Goal: Information Seeking & Learning: Learn about a topic

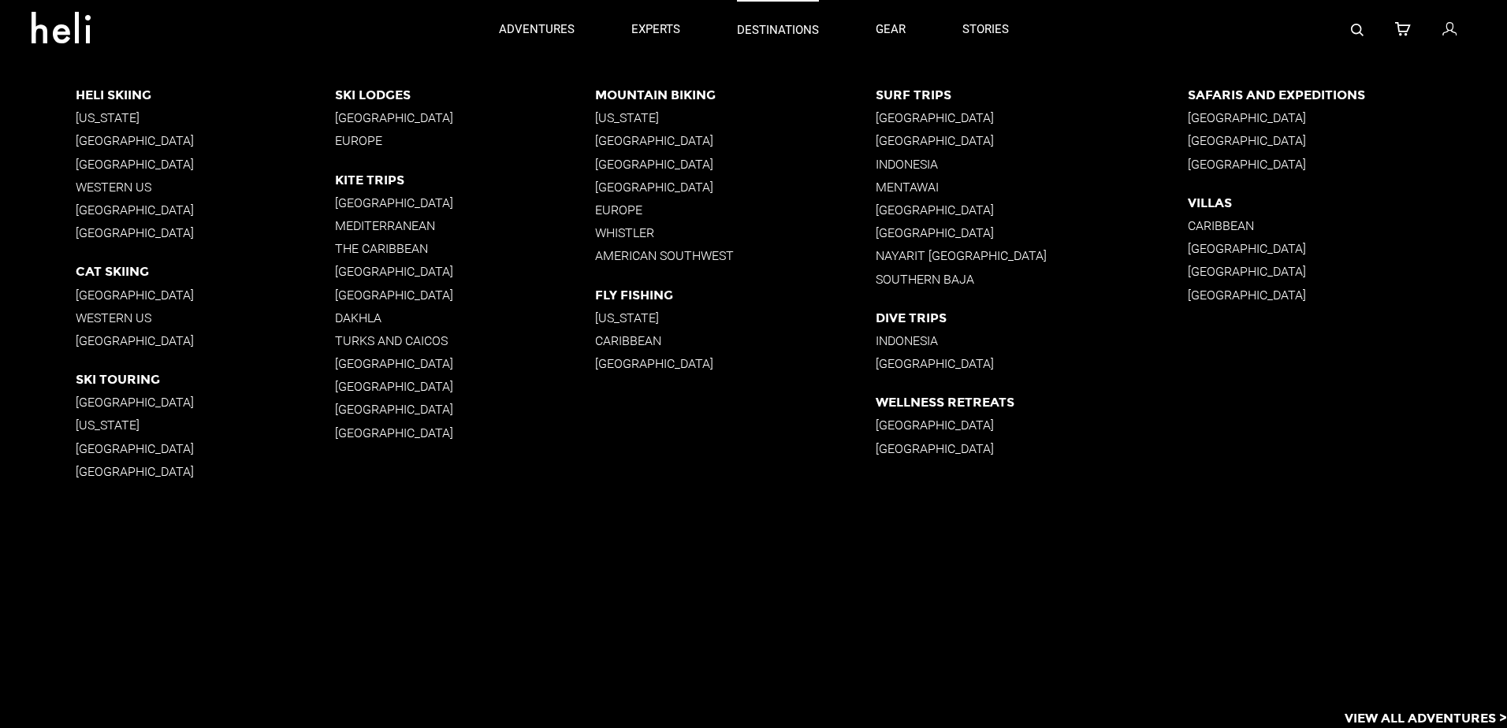
click at [773, 29] on p "destinations" at bounding box center [778, 30] width 82 height 17
click at [612, 114] on p "[US_STATE]" at bounding box center [735, 117] width 281 height 15
click at [415, 118] on p "[GEOGRAPHIC_DATA]" at bounding box center [465, 117] width 260 height 15
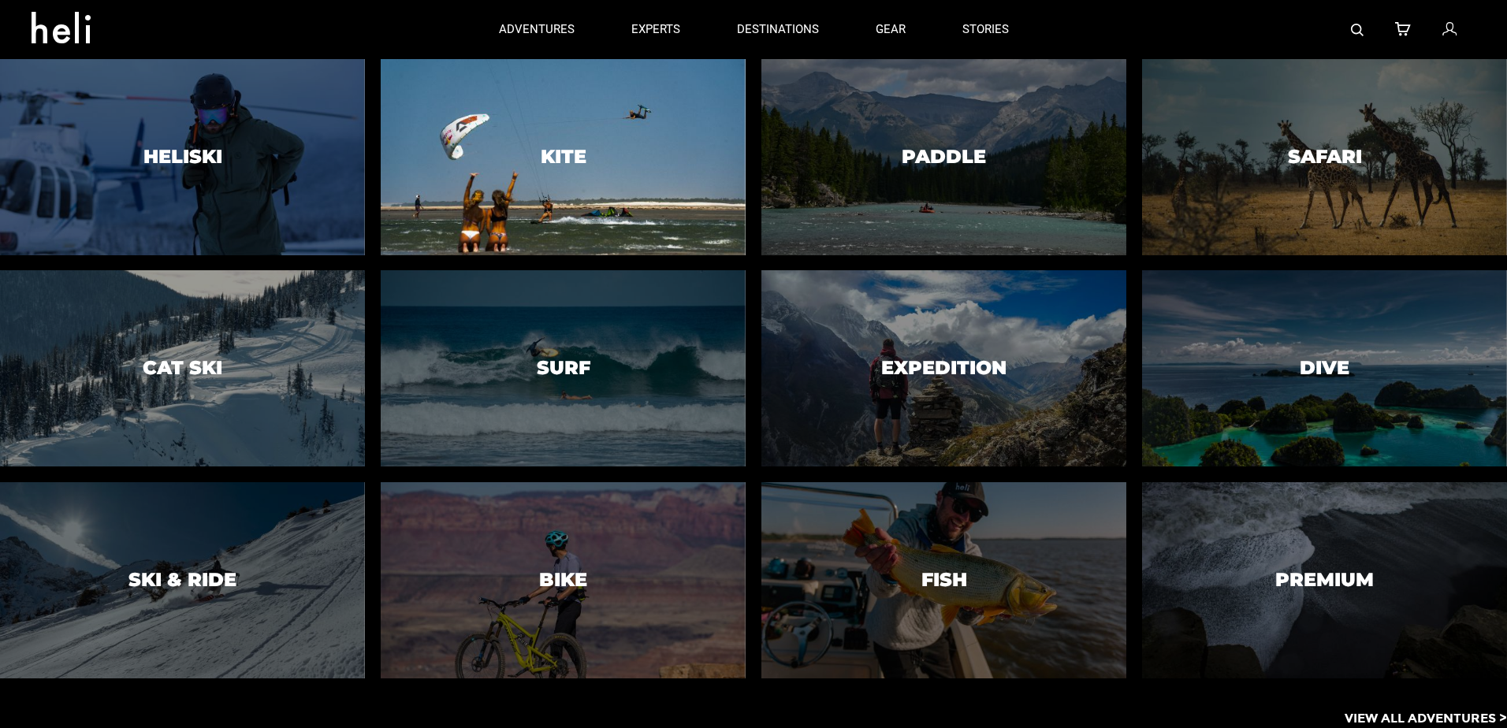
click at [584, 144] on div at bounding box center [563, 158] width 372 height 200
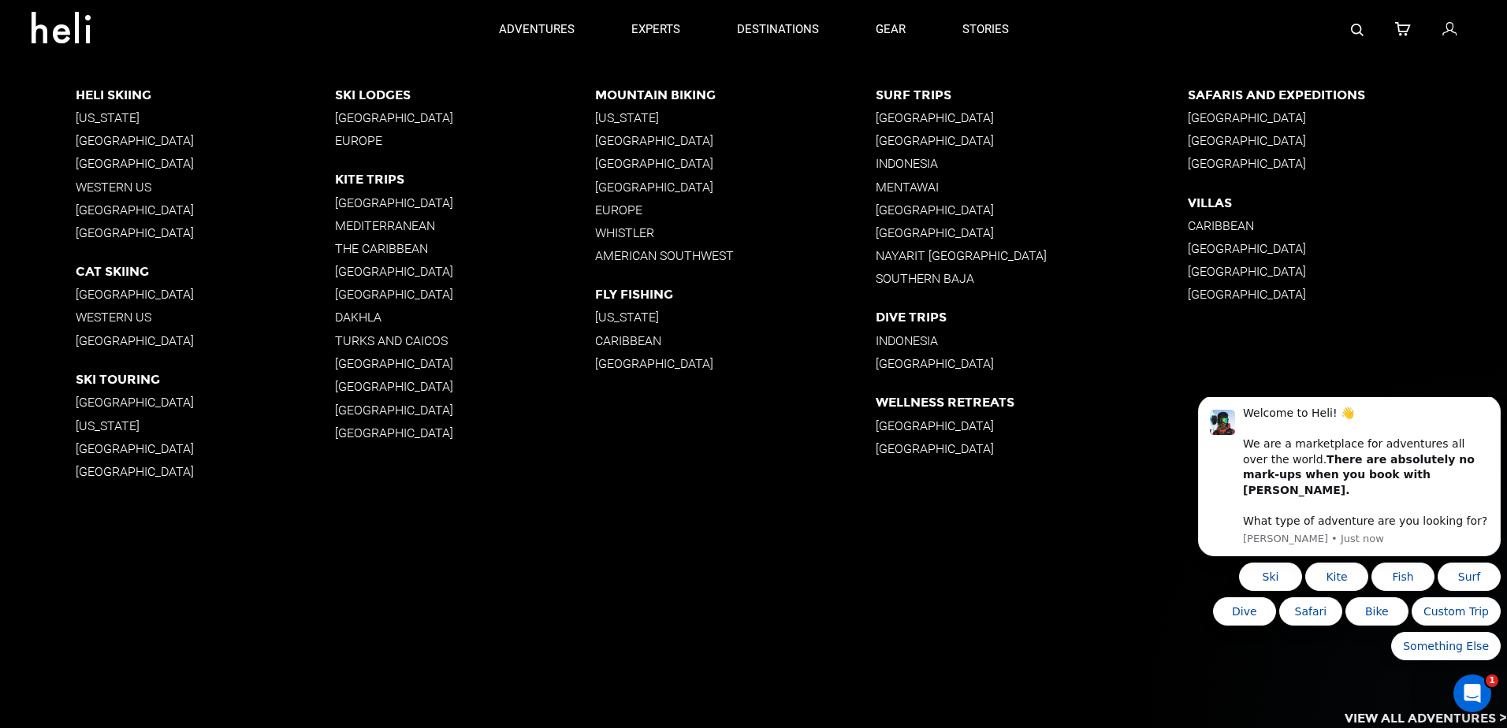
click at [1206, 275] on p "[GEOGRAPHIC_DATA]" at bounding box center [1347, 271] width 319 height 15
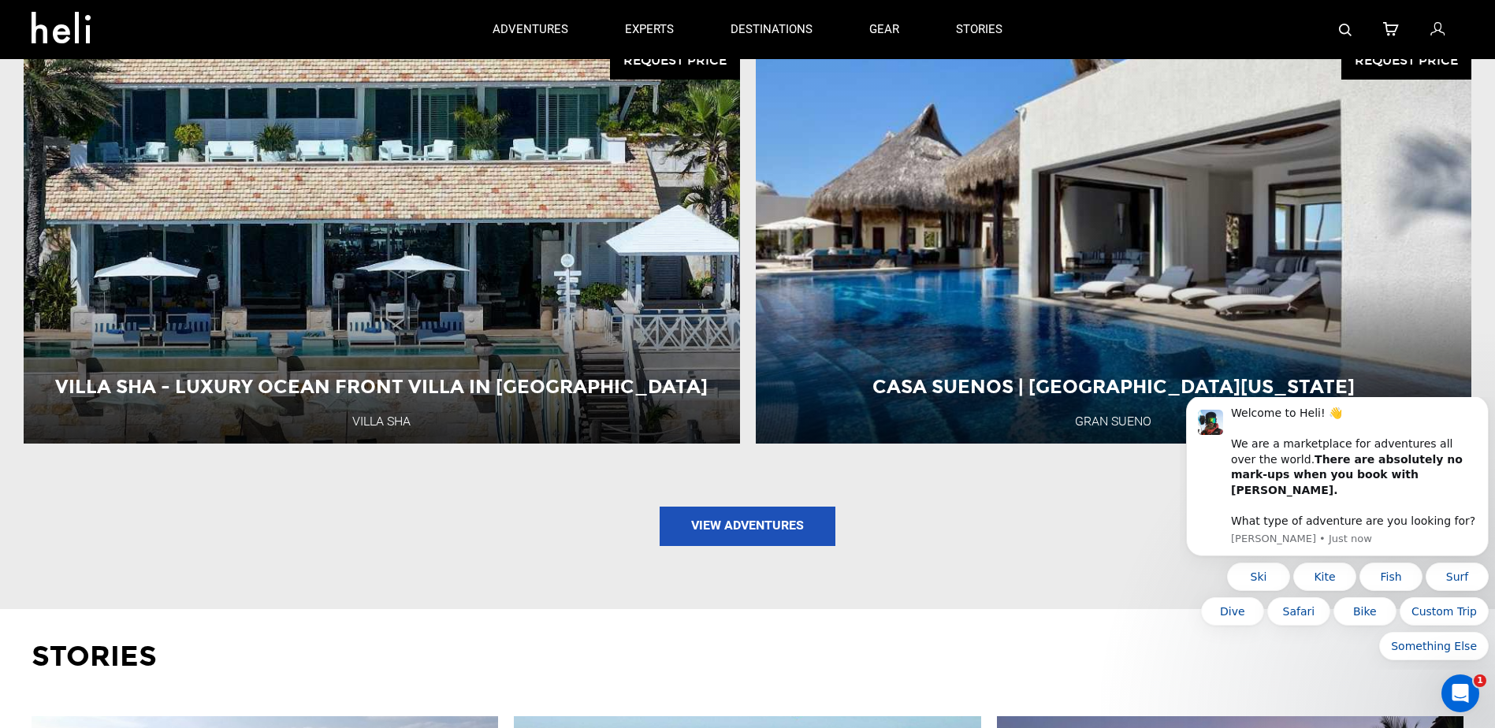
scroll to position [2050, 0]
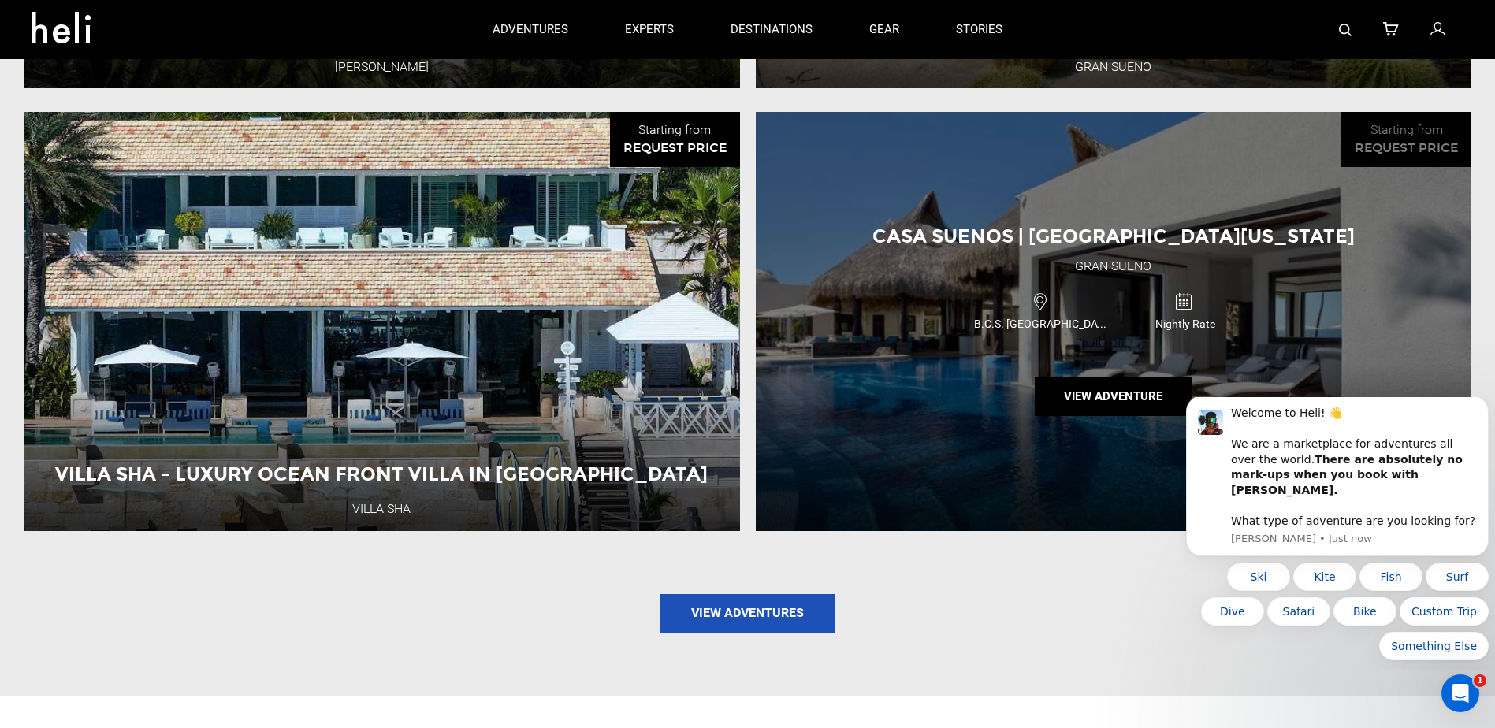
click at [1047, 276] on div "Casa Suenos | [GEOGRAPHIC_DATA][US_STATE] Sur Gran Sueno B.C.S. Mexico Nightly …" at bounding box center [1114, 321] width 717 height 419
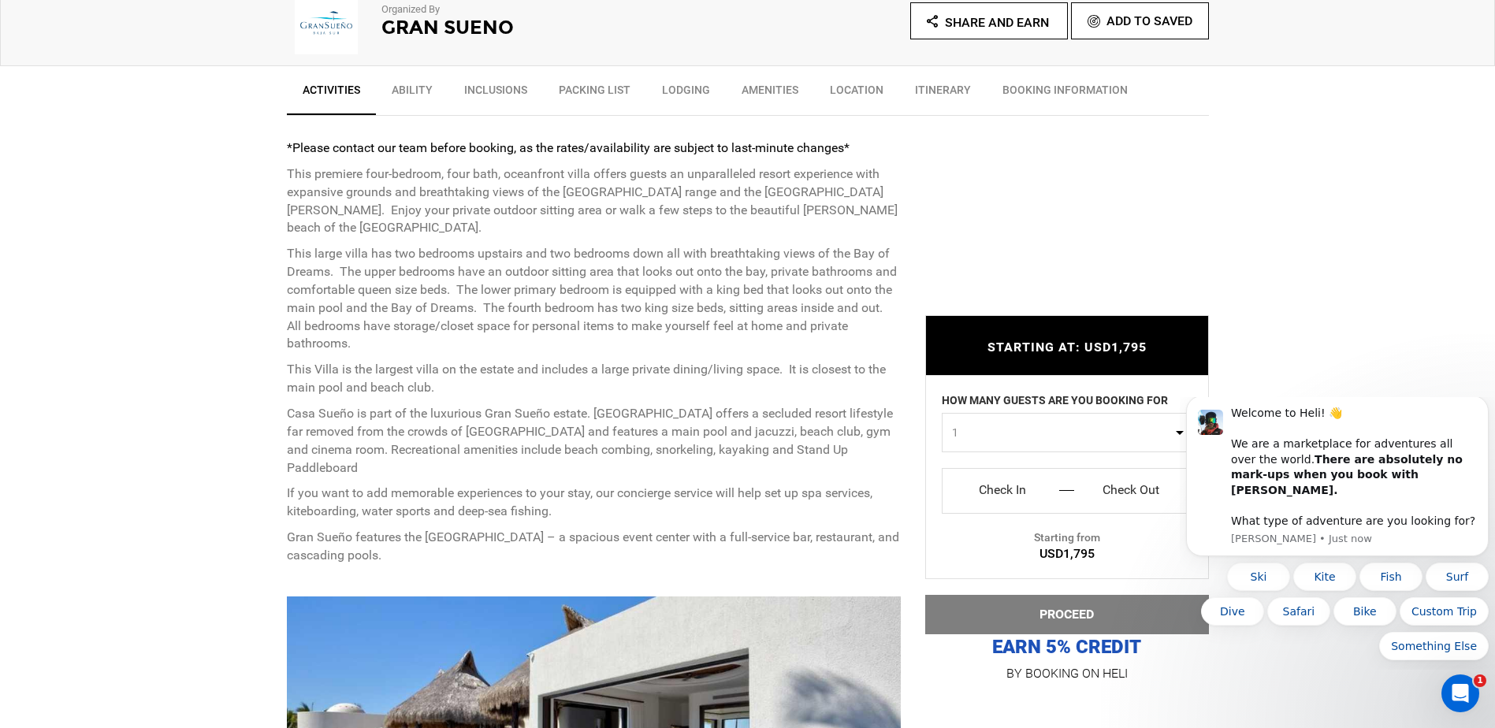
scroll to position [946, 0]
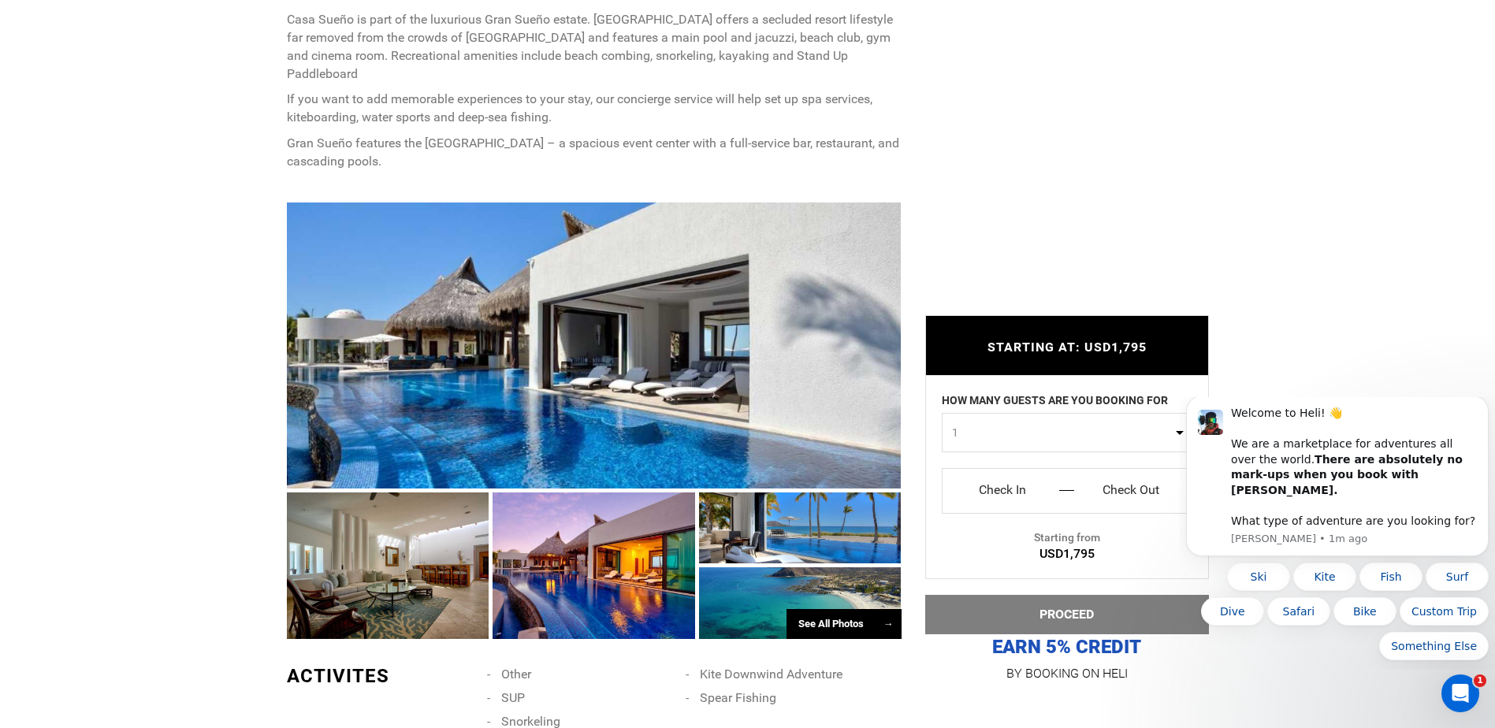
click at [832, 609] on div "See All Photos →" at bounding box center [844, 624] width 115 height 31
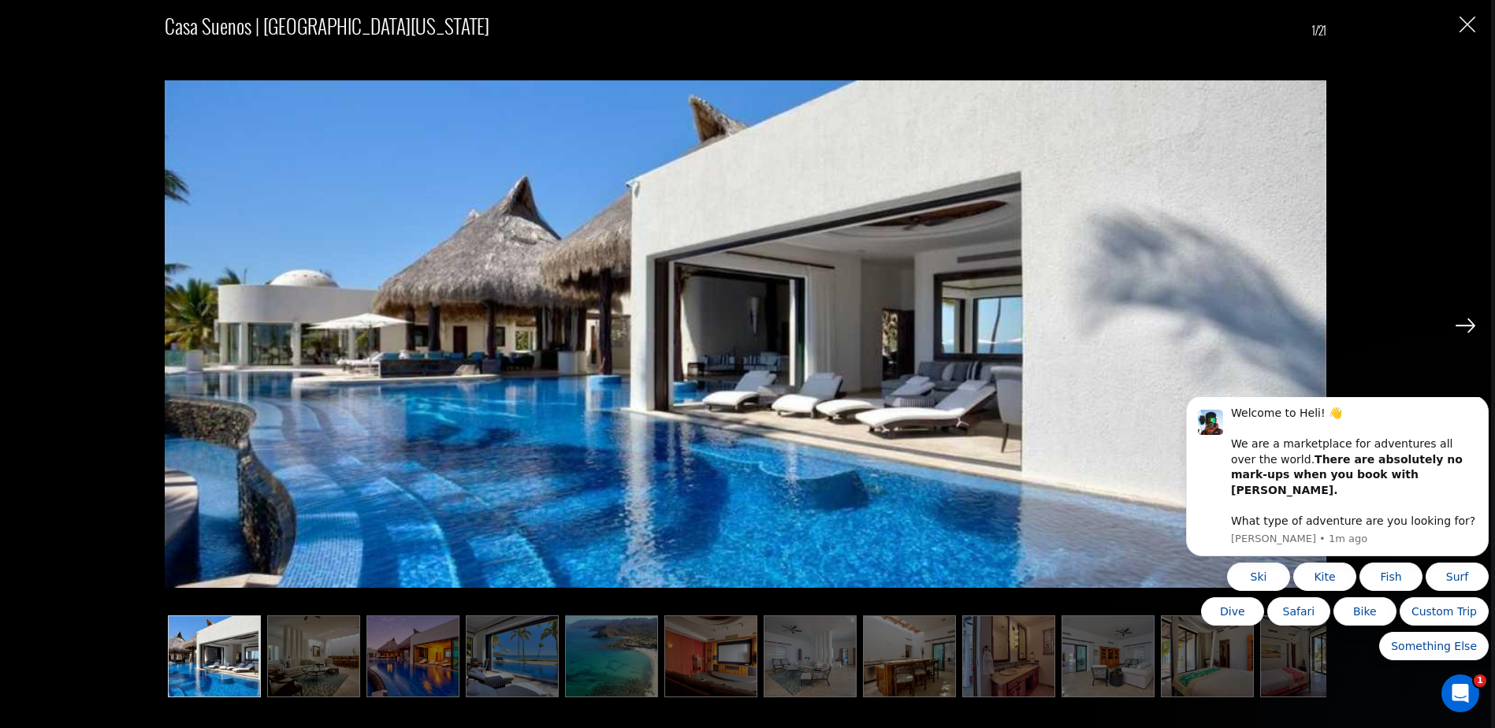
click at [1468, 326] on img at bounding box center [1466, 325] width 20 height 14
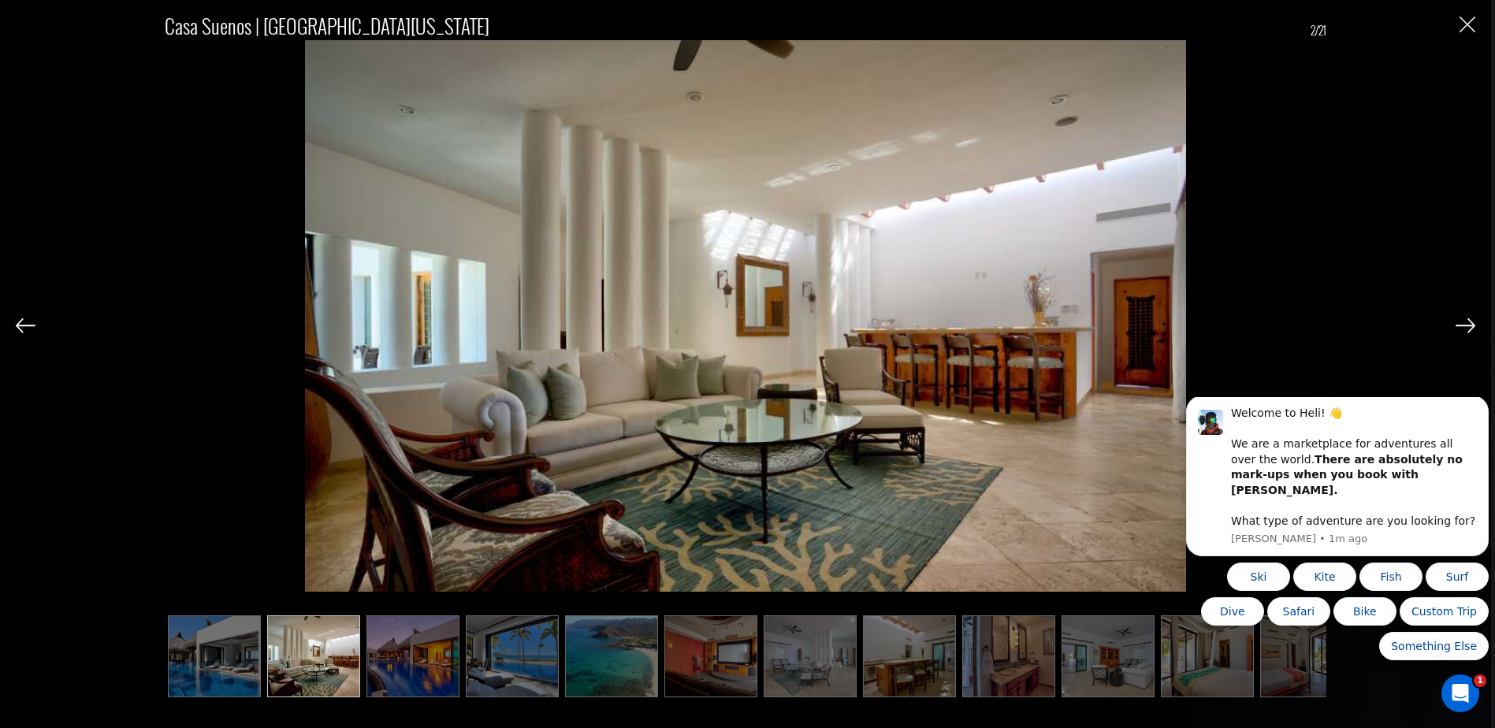
click at [1468, 326] on img at bounding box center [1466, 325] width 20 height 14
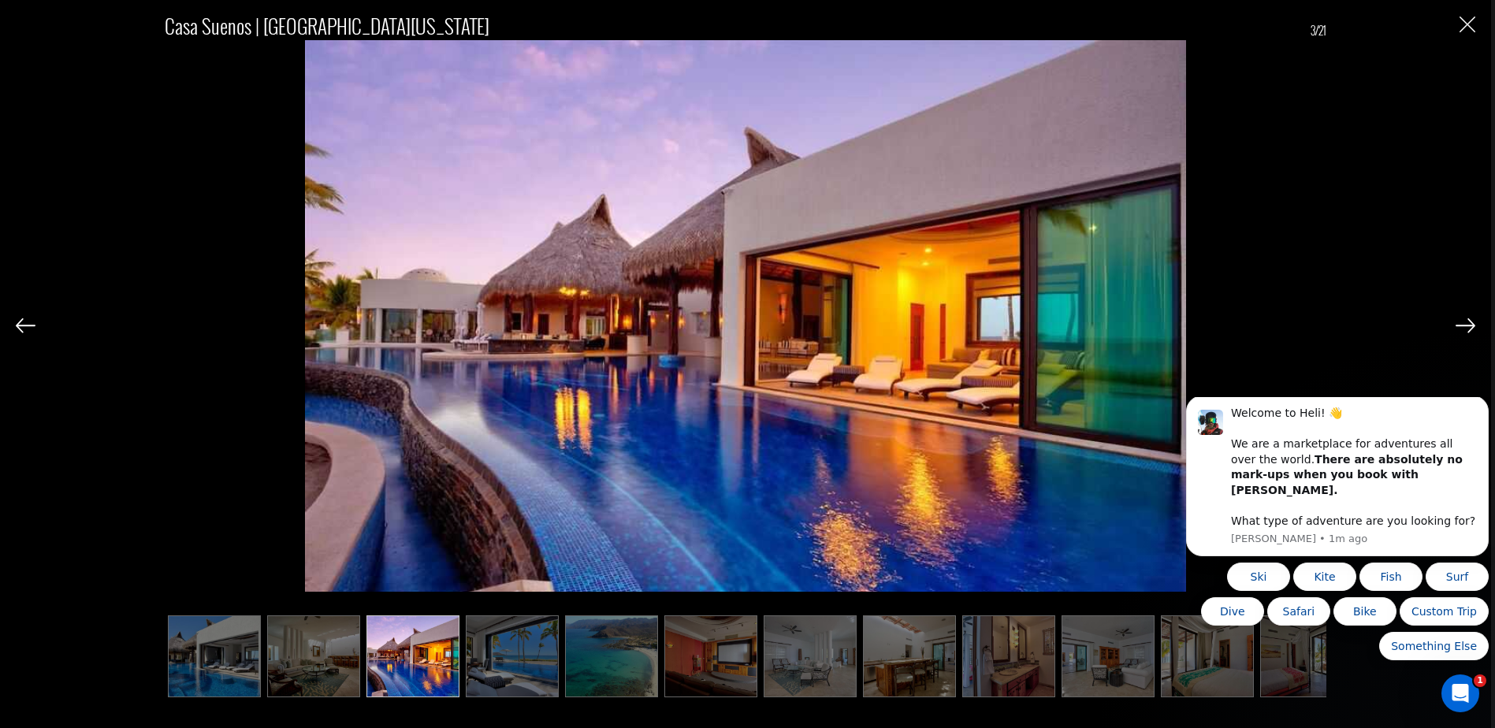
click at [1468, 326] on img at bounding box center [1466, 325] width 20 height 14
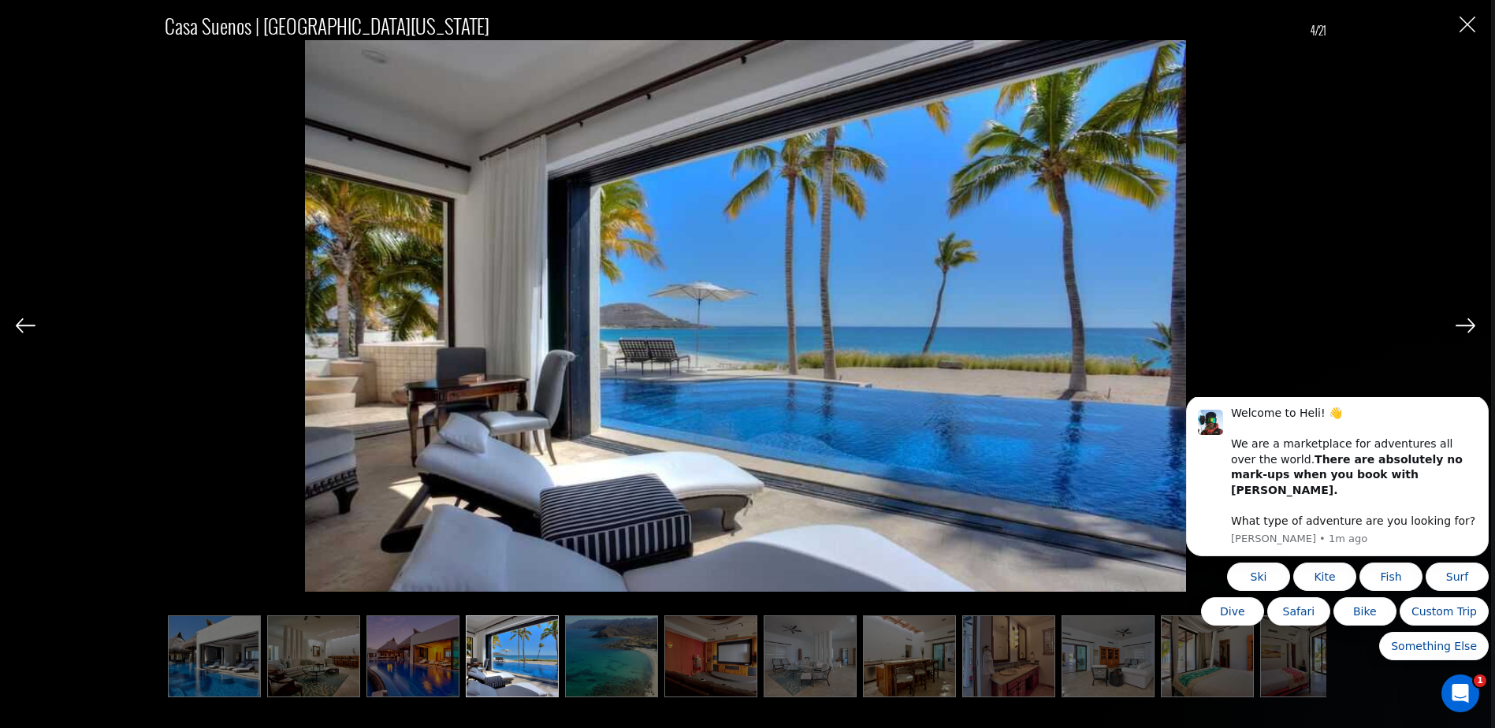
click at [1468, 326] on img at bounding box center [1466, 325] width 20 height 14
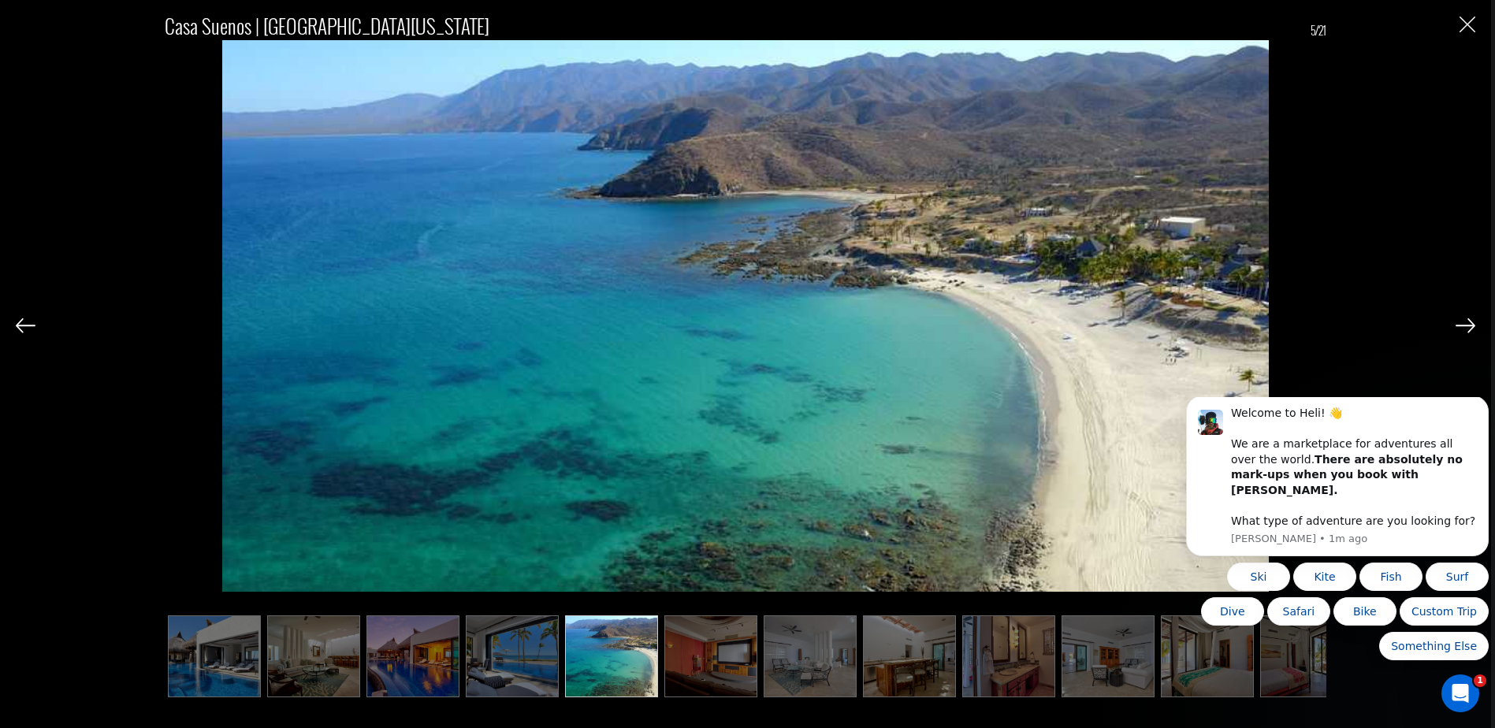
click at [1468, 326] on img at bounding box center [1466, 325] width 20 height 14
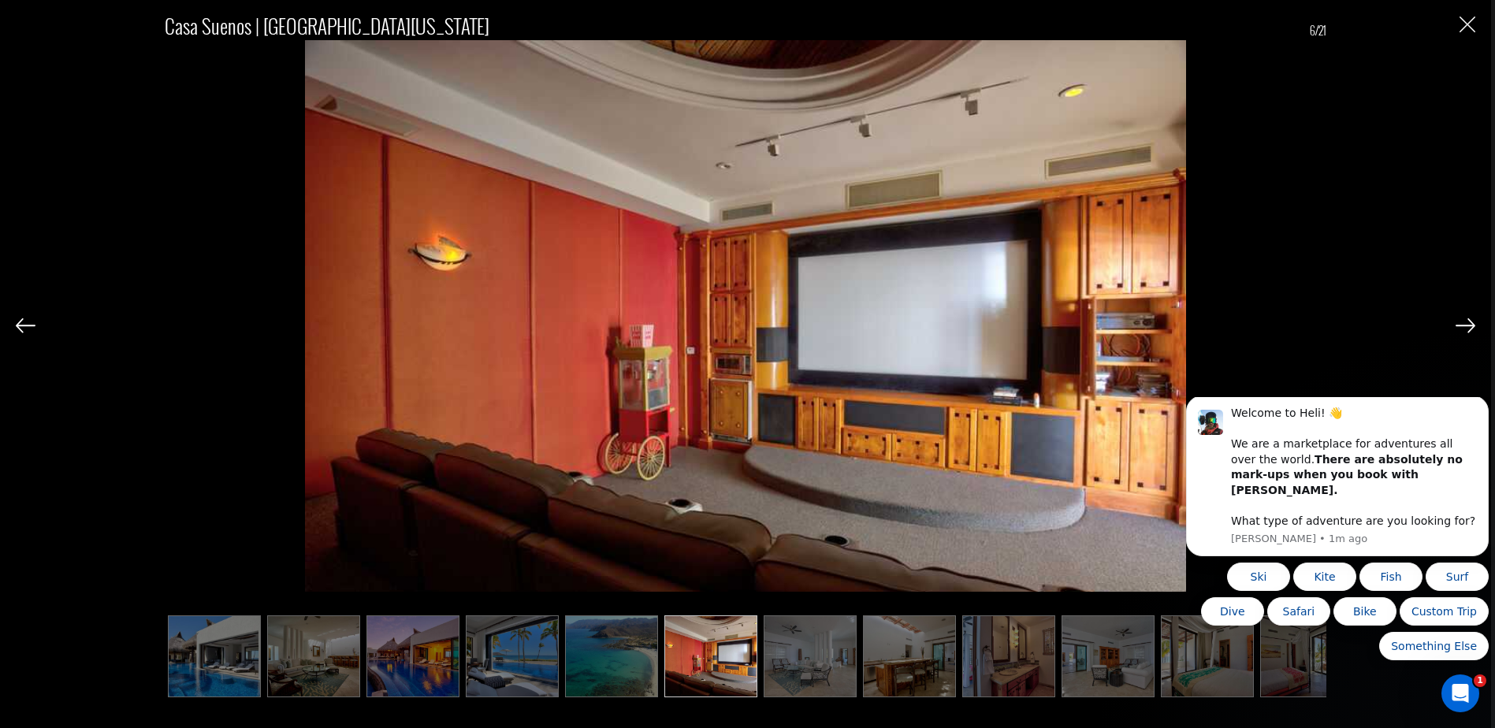
click at [1468, 326] on img at bounding box center [1466, 325] width 20 height 14
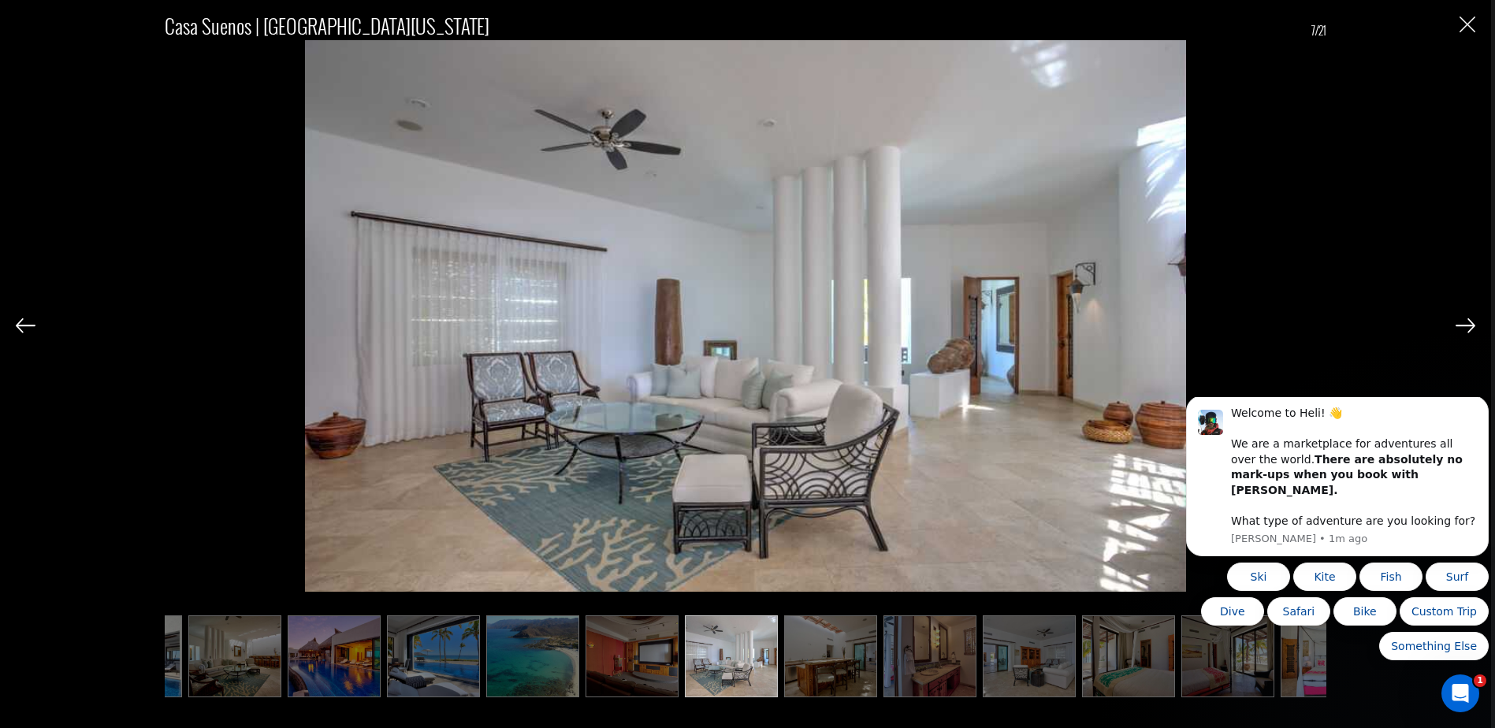
click at [1468, 326] on img at bounding box center [1466, 325] width 20 height 14
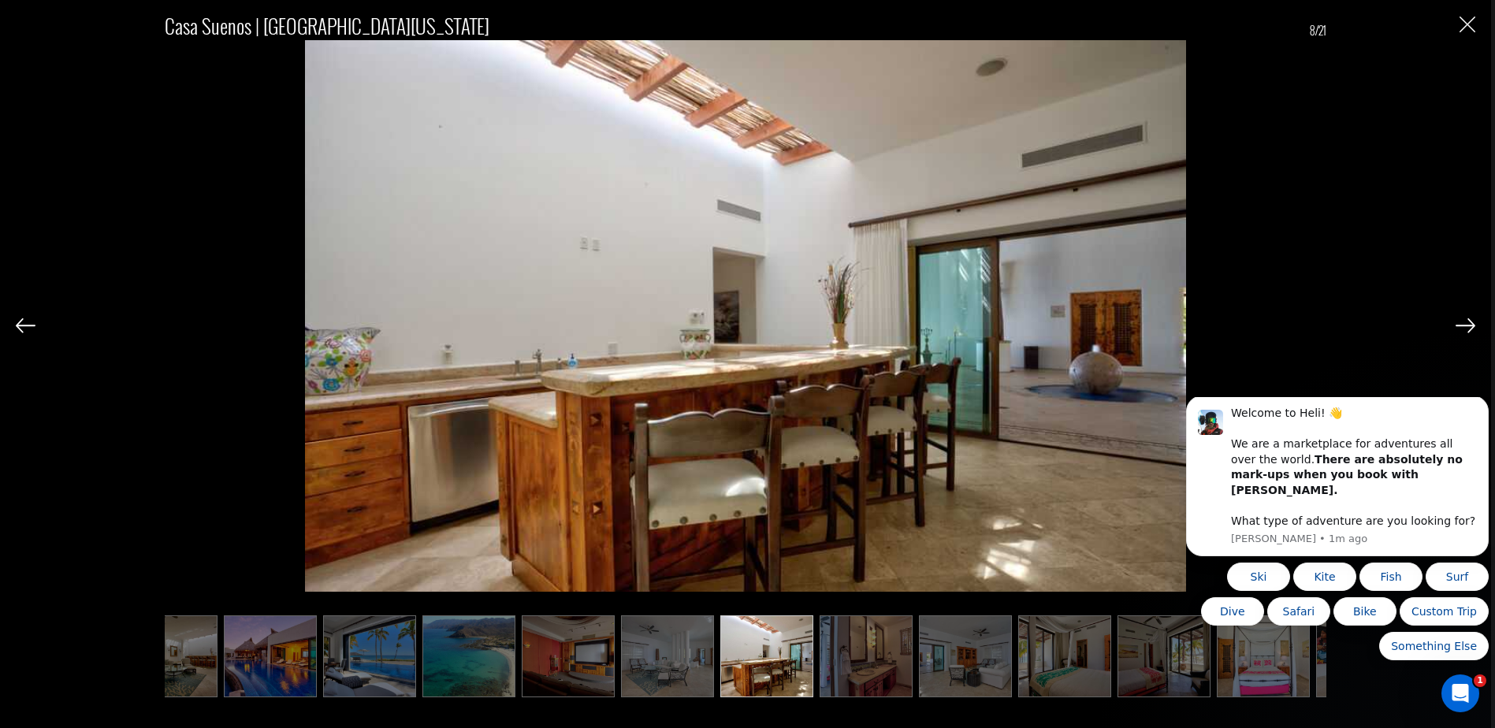
click at [1468, 326] on img at bounding box center [1466, 325] width 20 height 14
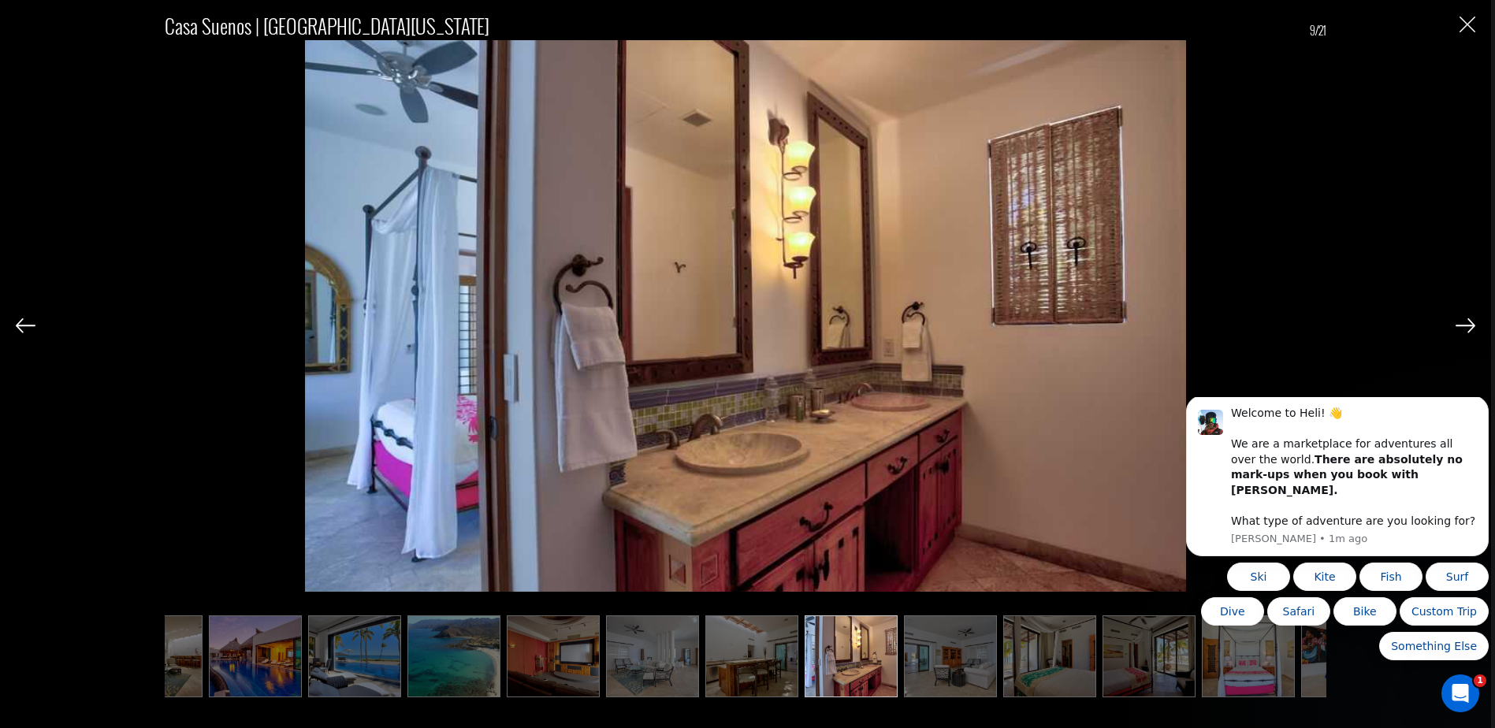
click at [1468, 326] on img at bounding box center [1466, 325] width 20 height 14
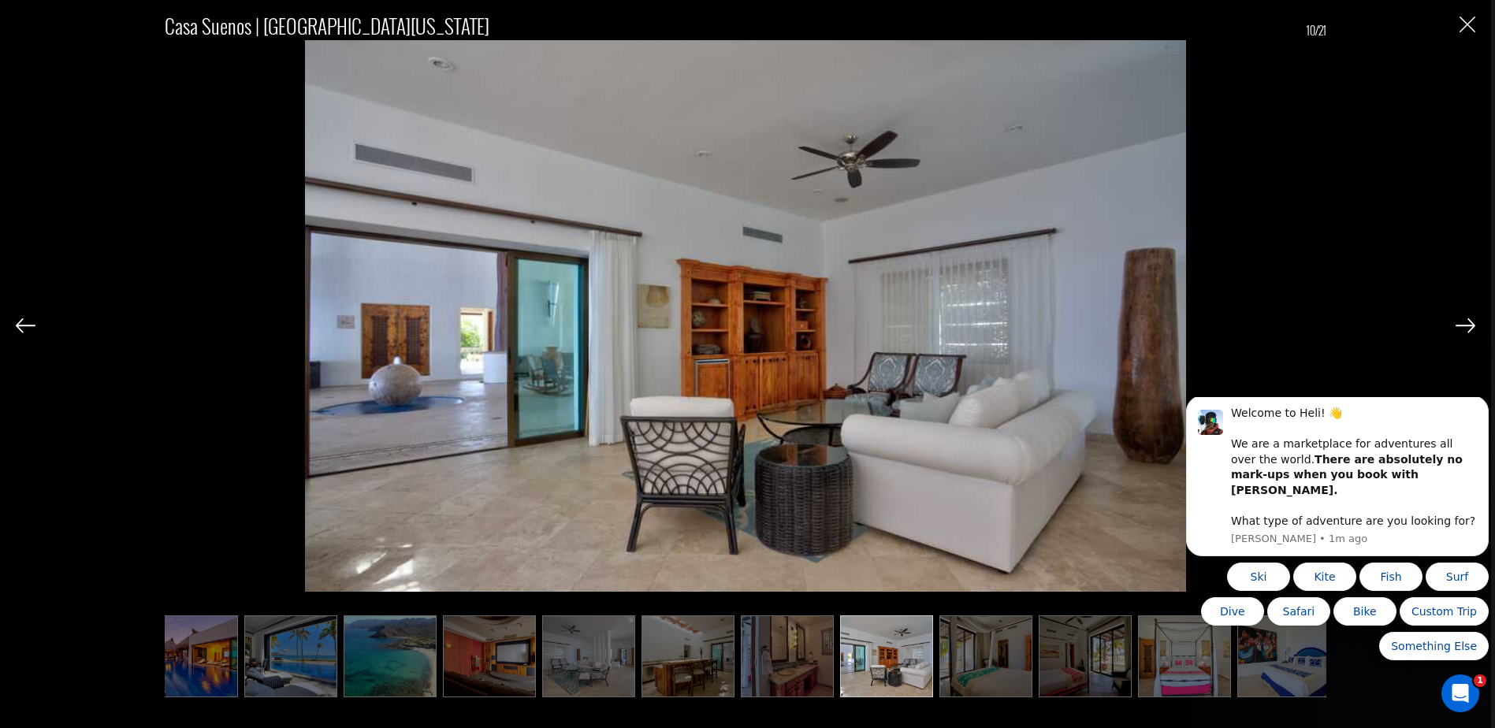
click at [1468, 326] on img at bounding box center [1466, 325] width 20 height 14
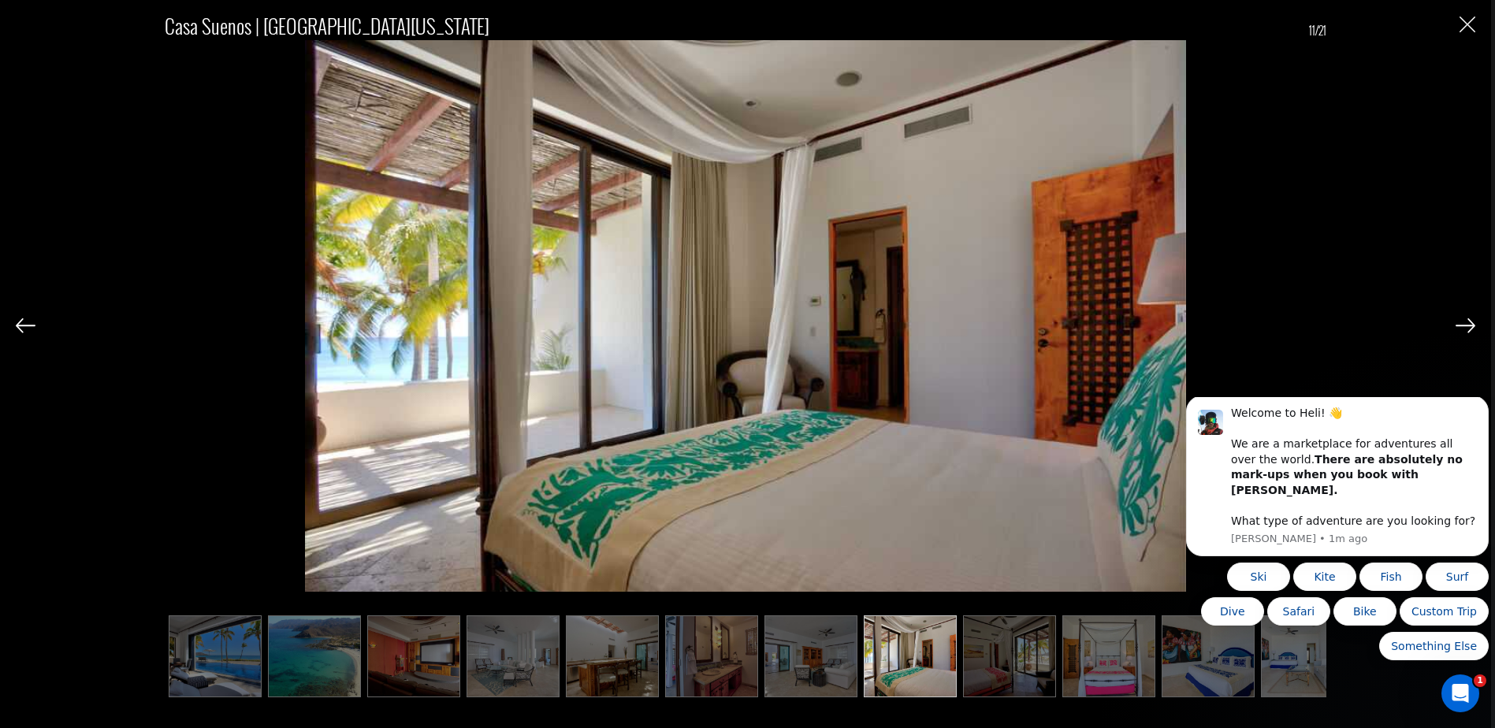
scroll to position [0, 301]
click at [1468, 326] on img at bounding box center [1466, 325] width 20 height 14
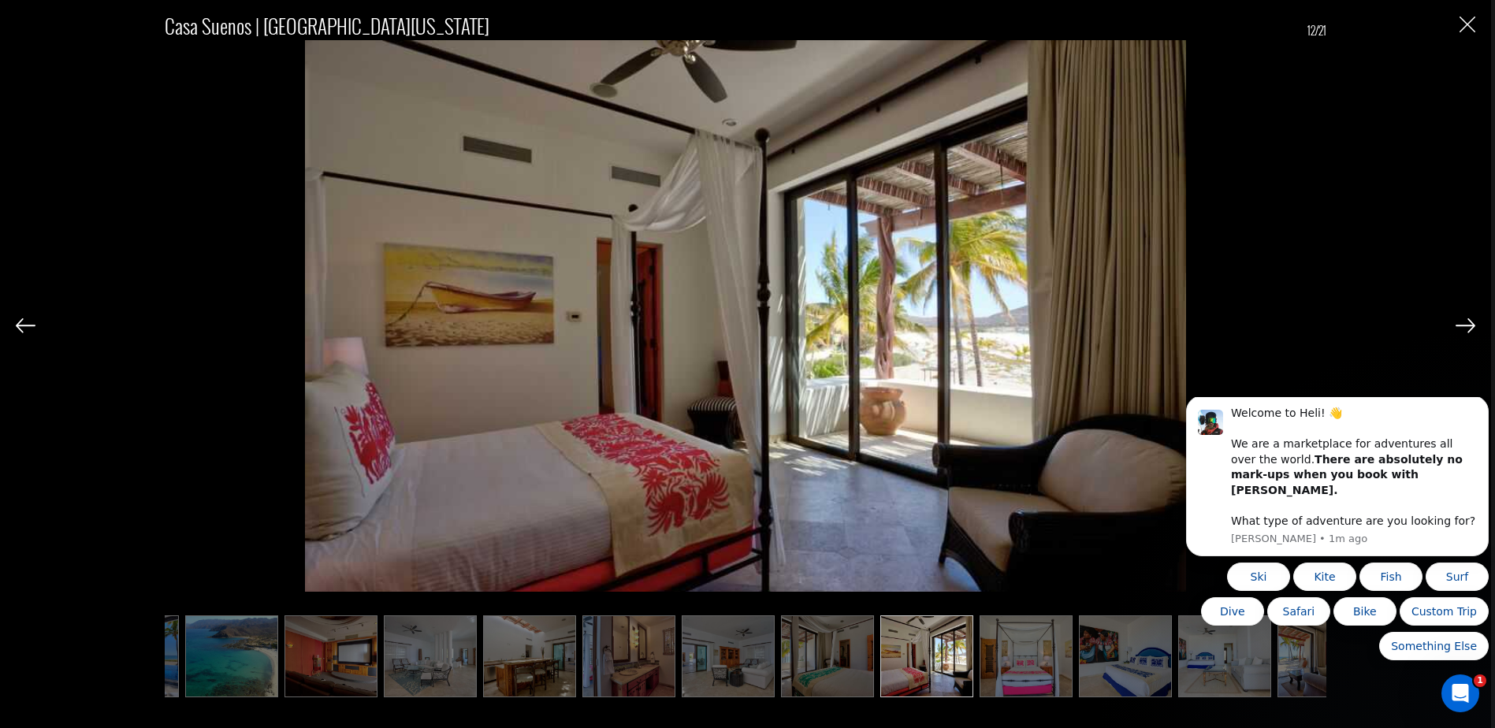
click at [1468, 326] on img at bounding box center [1466, 325] width 20 height 14
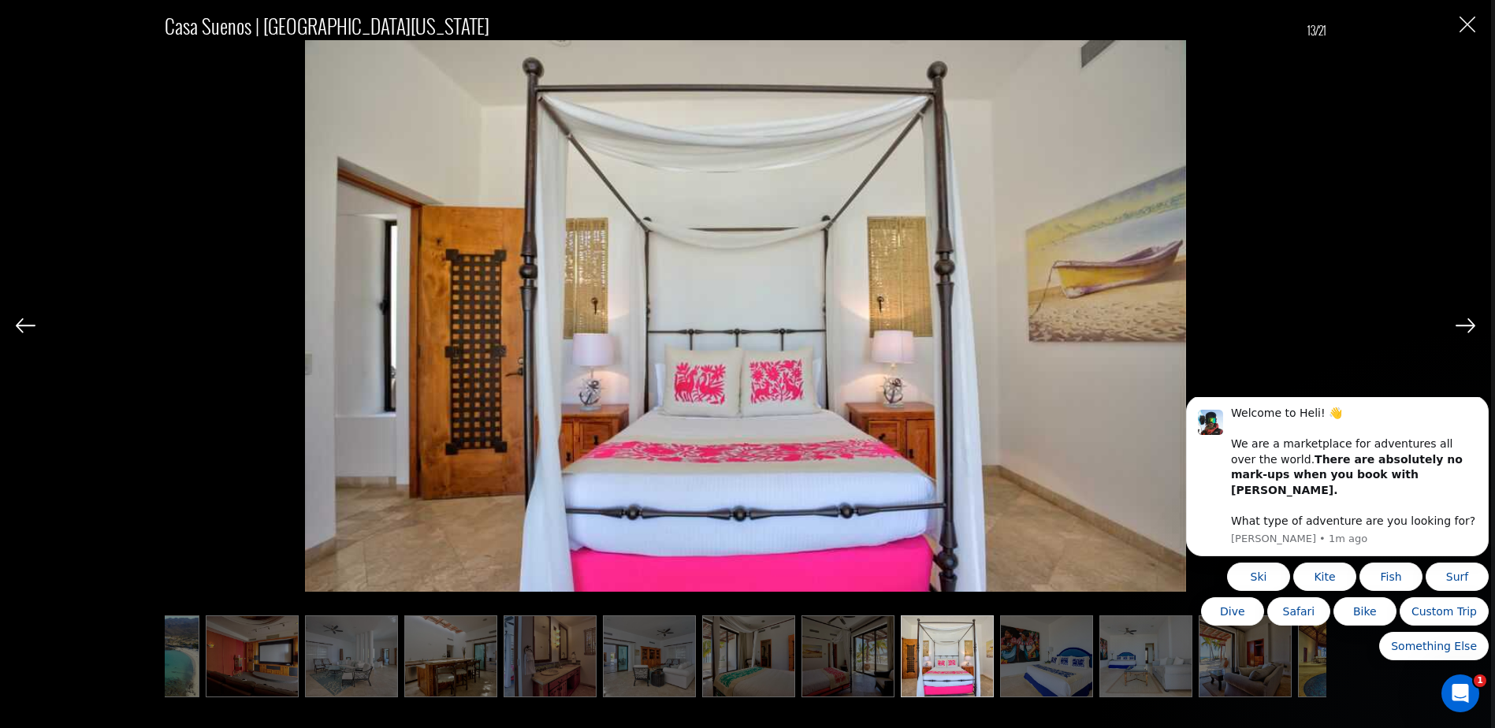
click at [1468, 326] on img at bounding box center [1466, 325] width 20 height 14
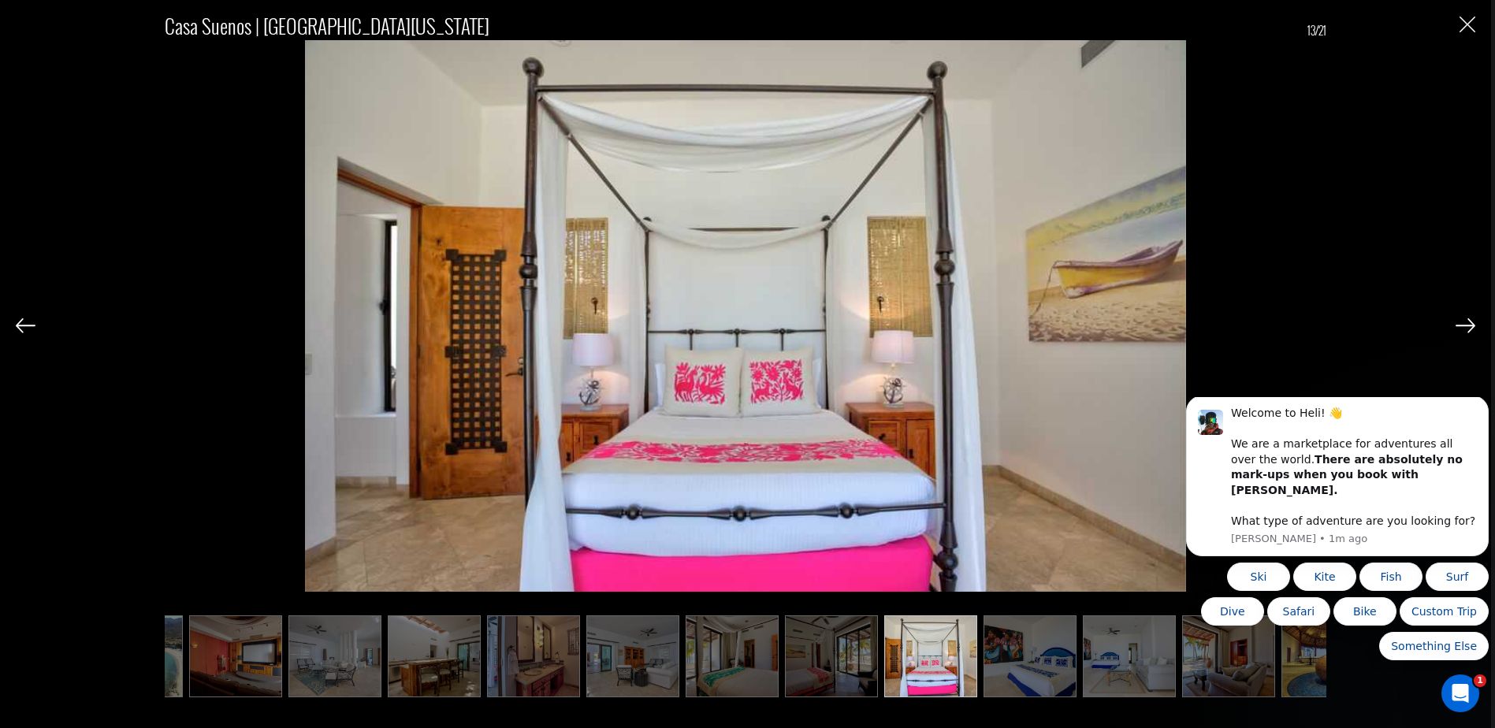
click at [1468, 326] on img at bounding box center [1466, 325] width 20 height 14
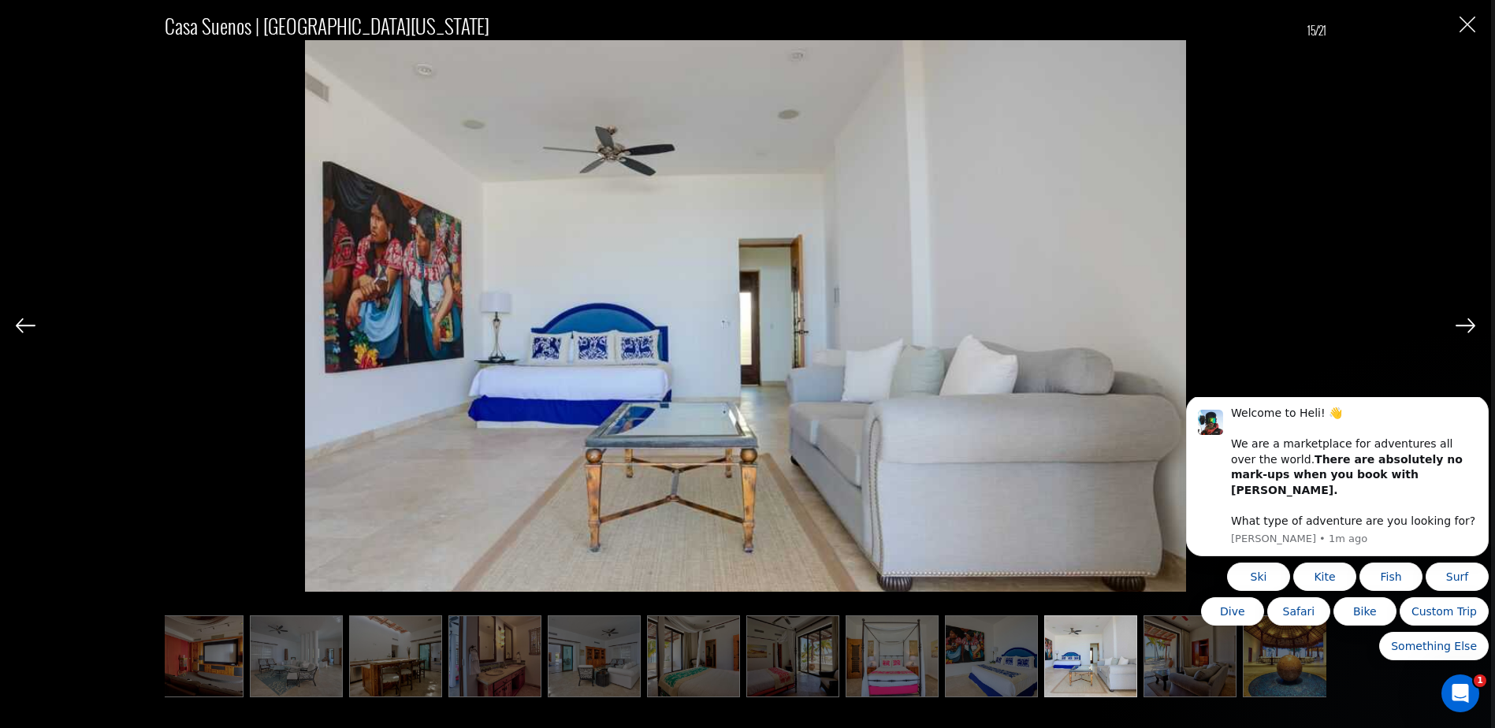
click at [1468, 326] on img at bounding box center [1466, 325] width 20 height 14
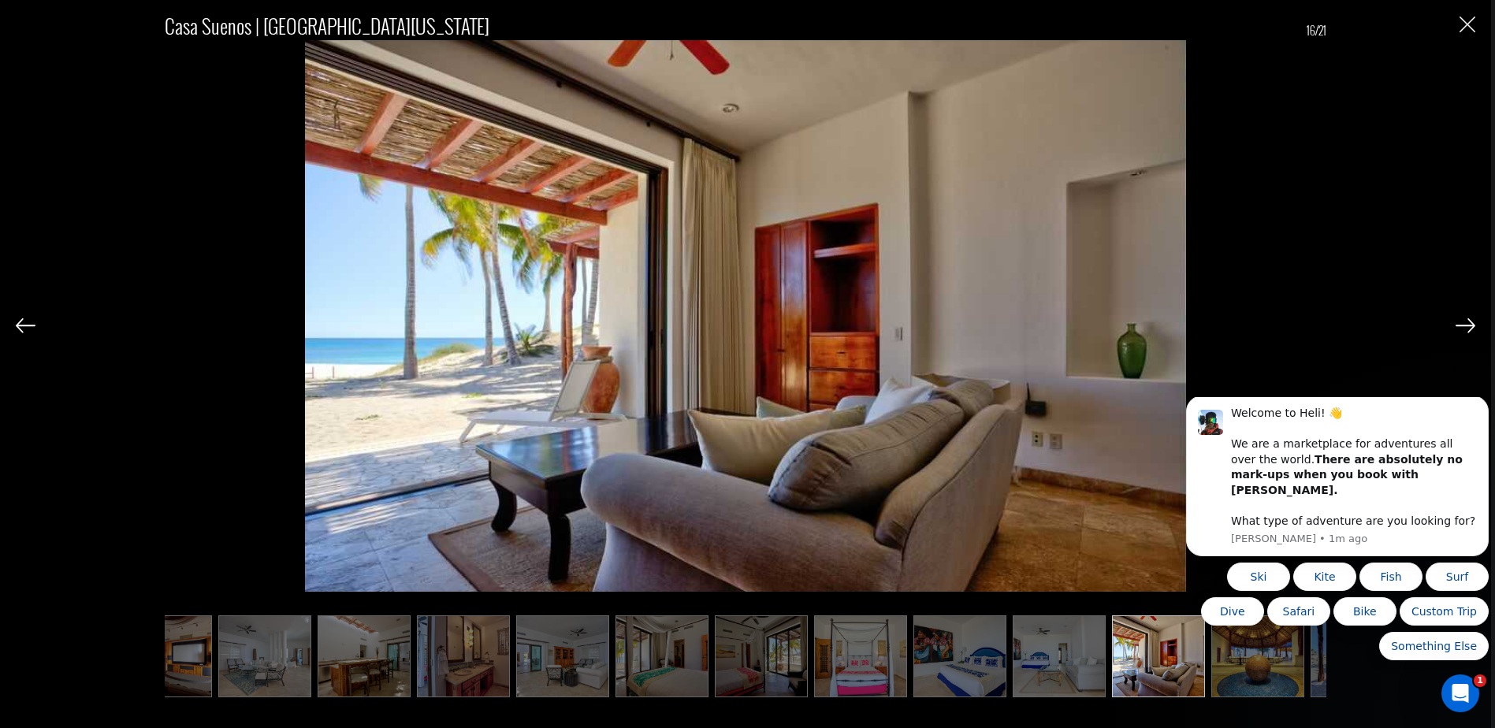
click at [1468, 326] on img at bounding box center [1466, 325] width 20 height 14
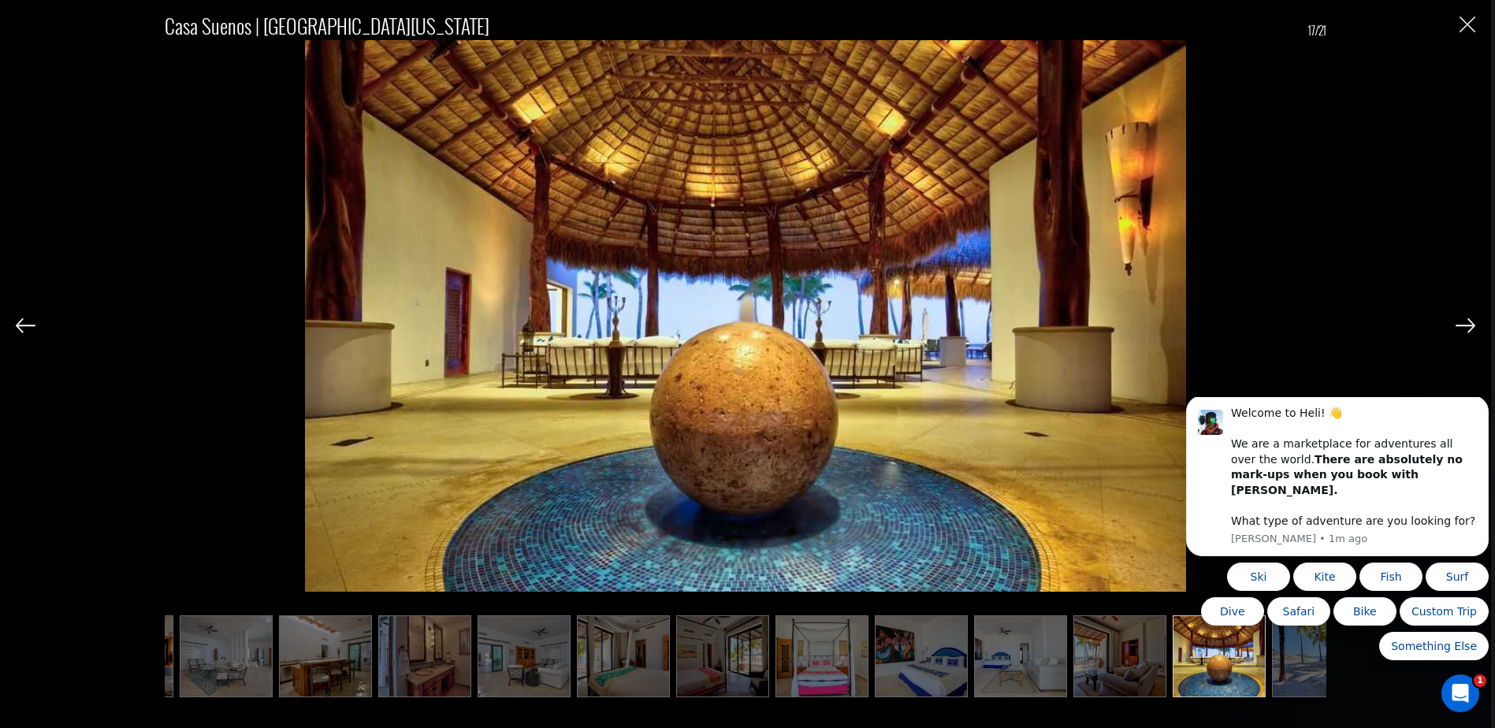
click at [1468, 326] on img at bounding box center [1466, 325] width 20 height 14
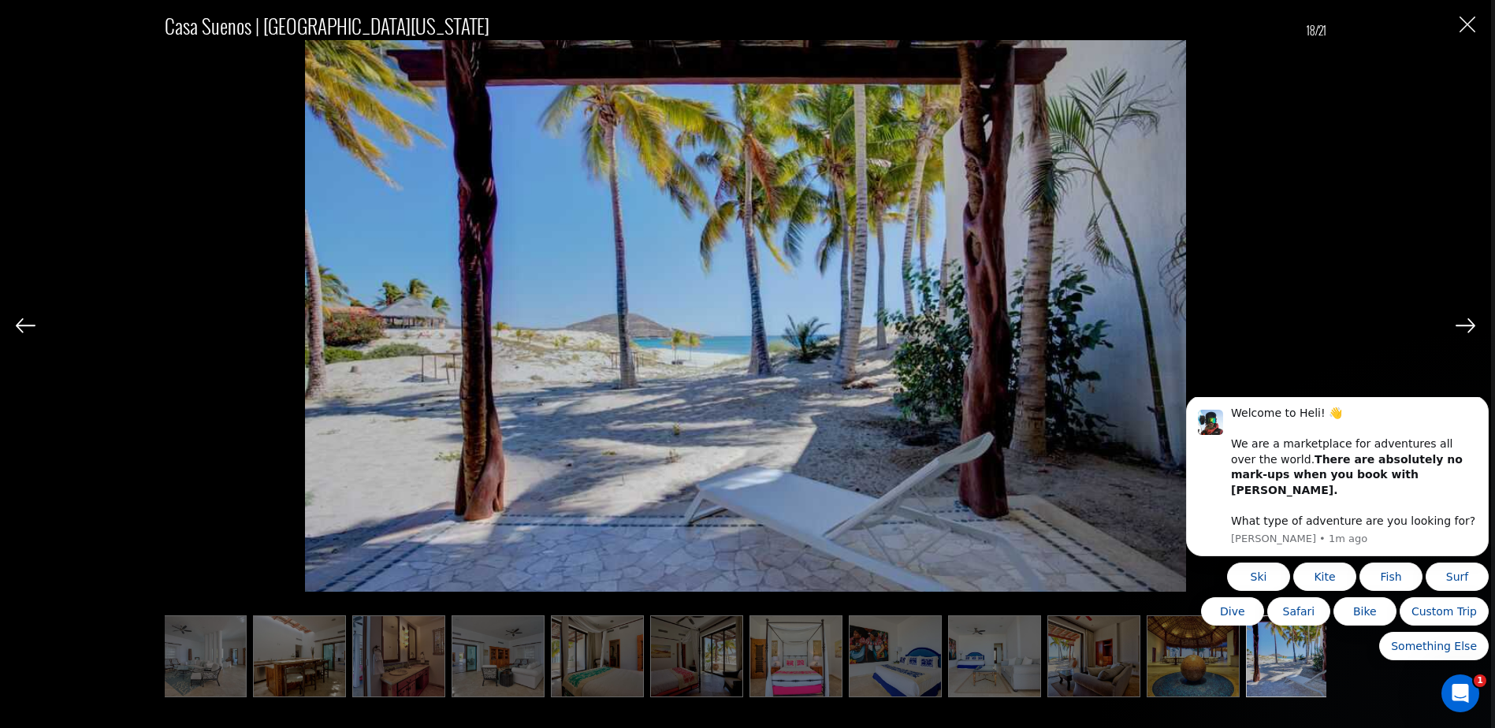
click at [1468, 326] on img at bounding box center [1466, 325] width 20 height 14
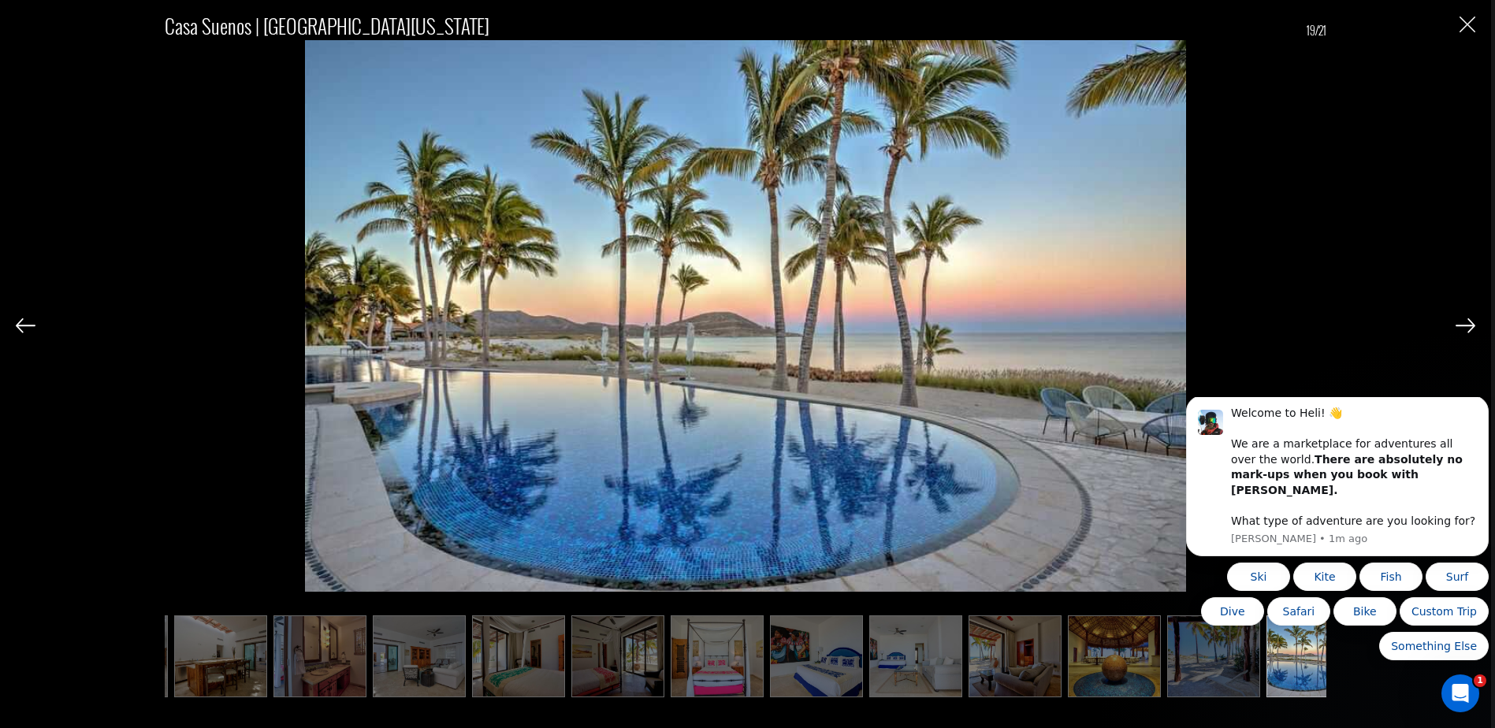
click at [1468, 17] on img "Close" at bounding box center [1468, 25] width 16 height 16
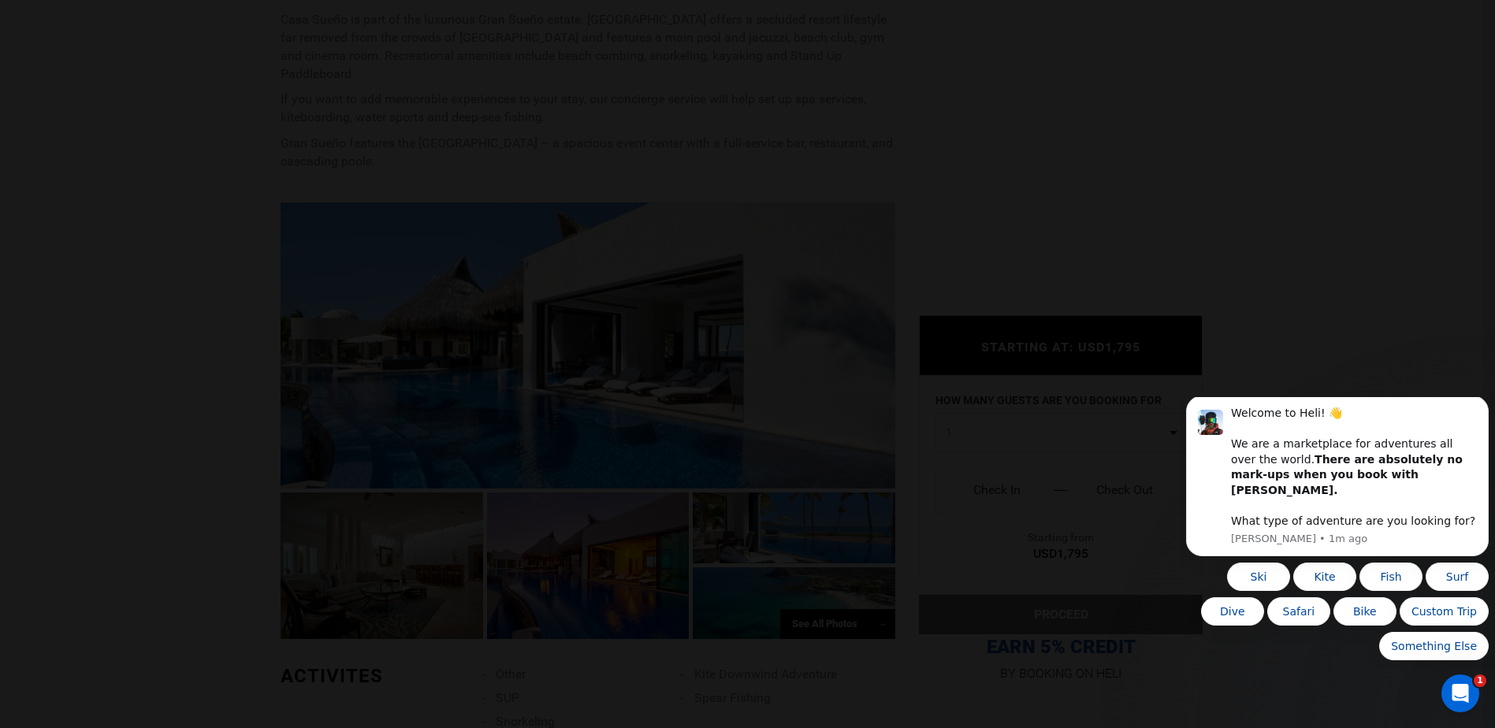
scroll to position [0, 0]
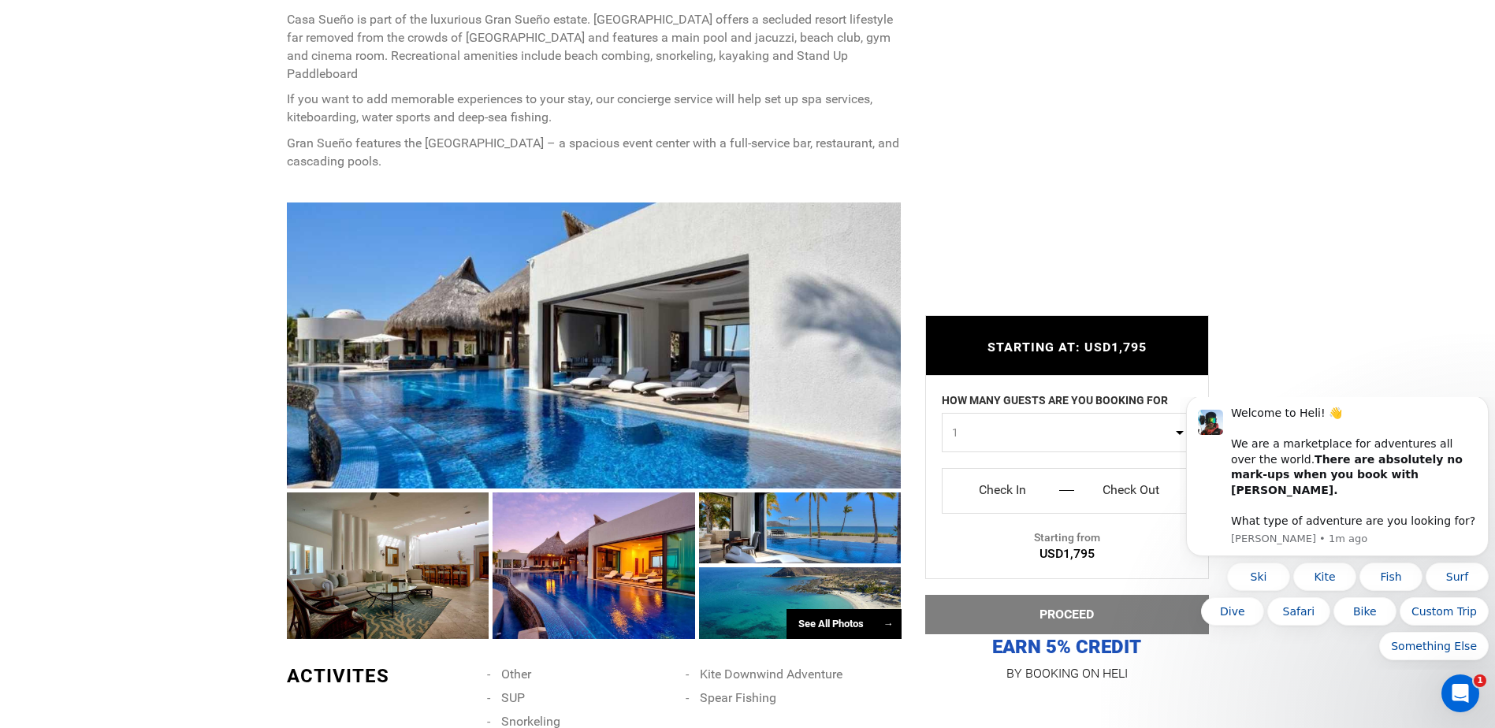
click at [393, 135] on p "Gran Sueño features the [GEOGRAPHIC_DATA] – a spacious event center with a full…" at bounding box center [594, 153] width 615 height 36
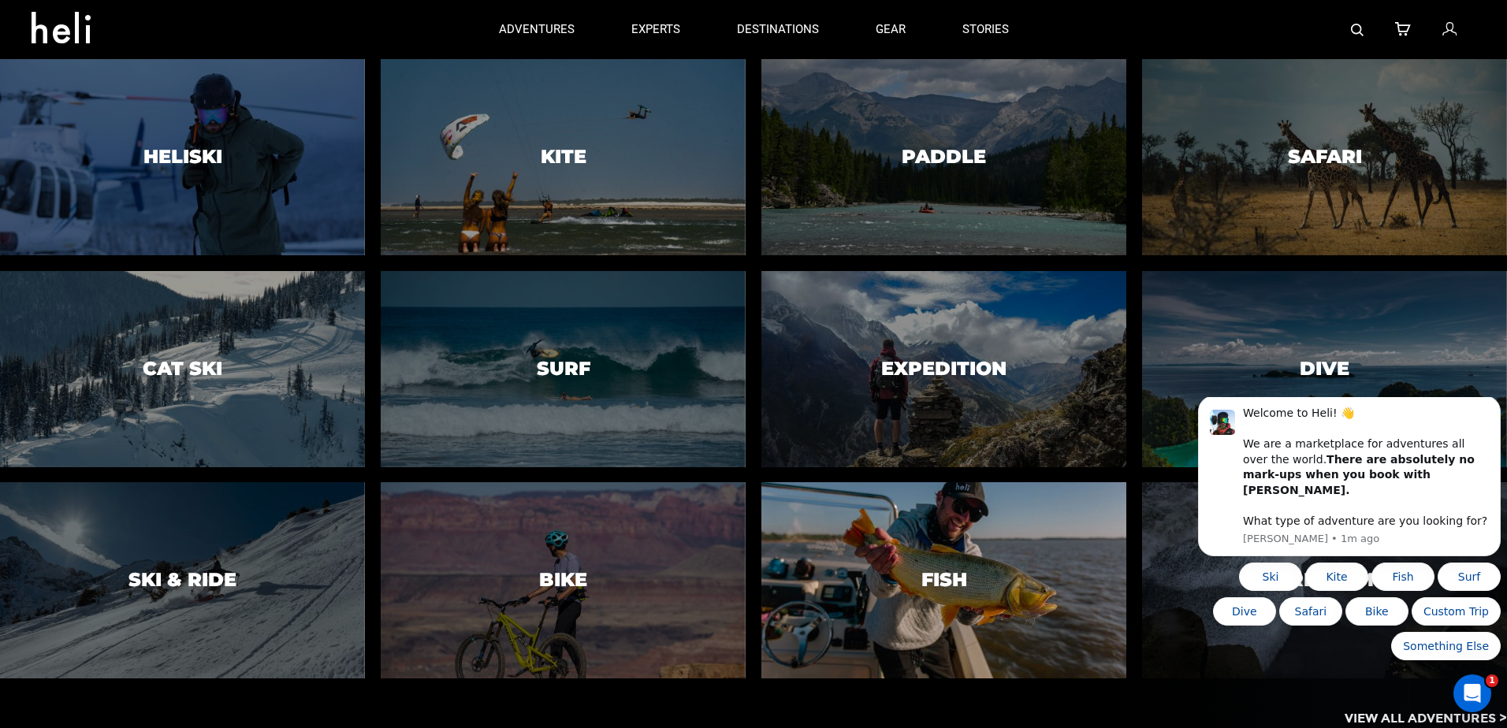
click at [977, 553] on div at bounding box center [944, 581] width 372 height 200
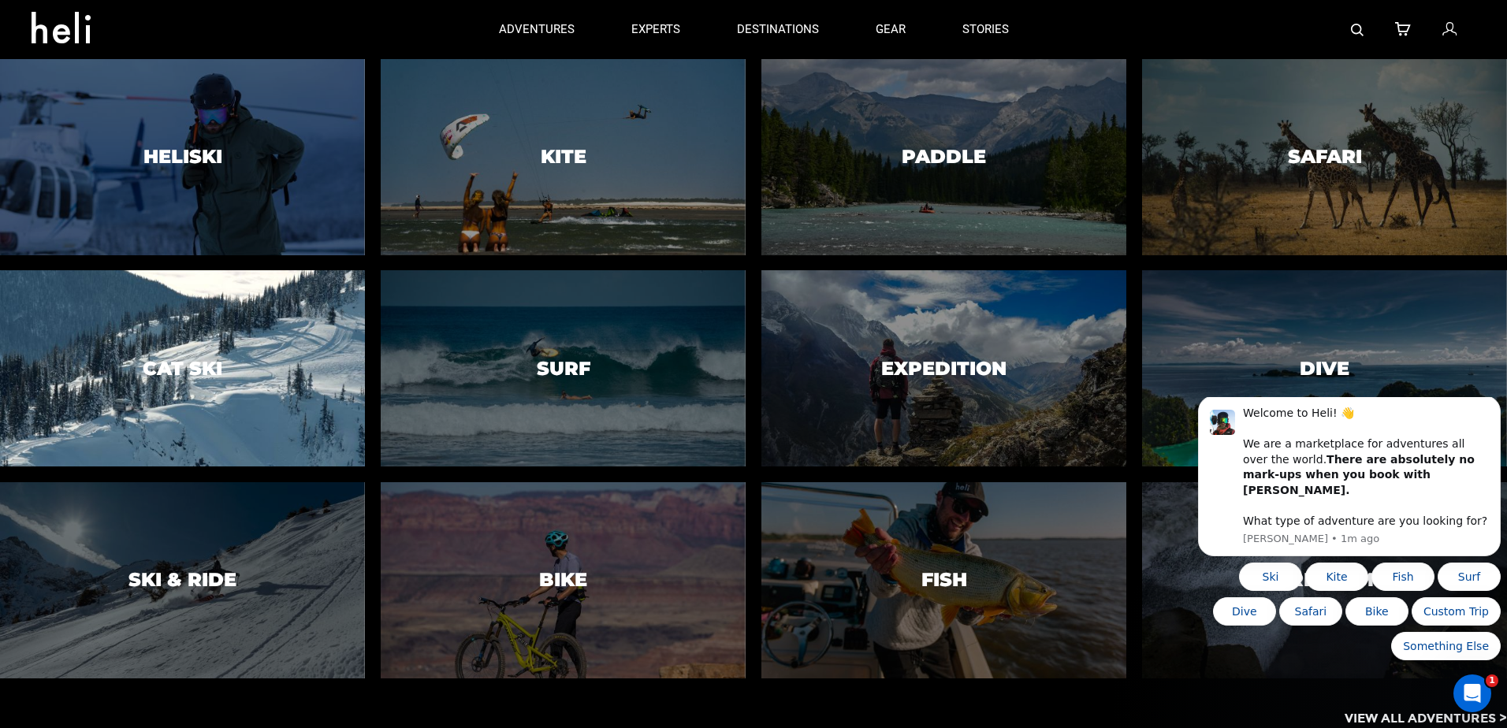
click at [285, 322] on div at bounding box center [182, 369] width 372 height 200
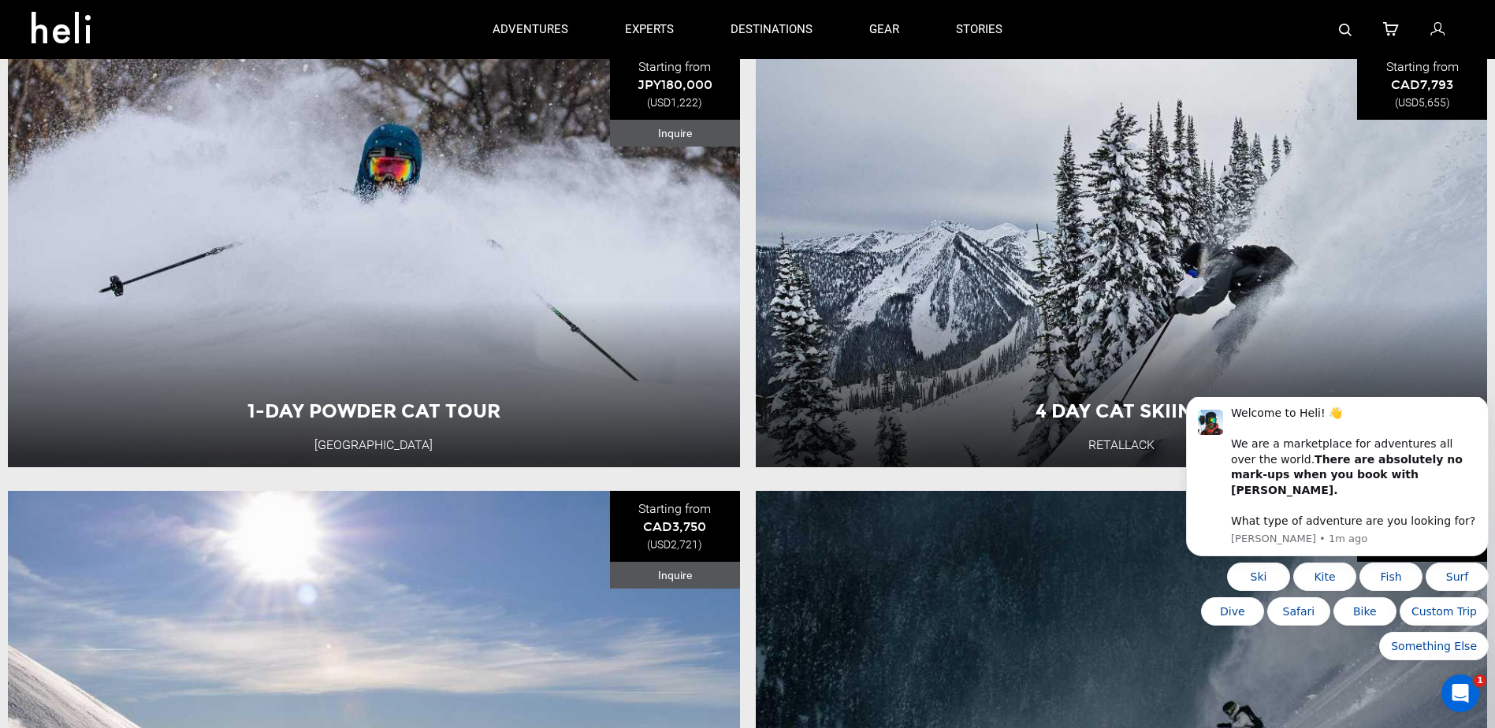
scroll to position [631, 0]
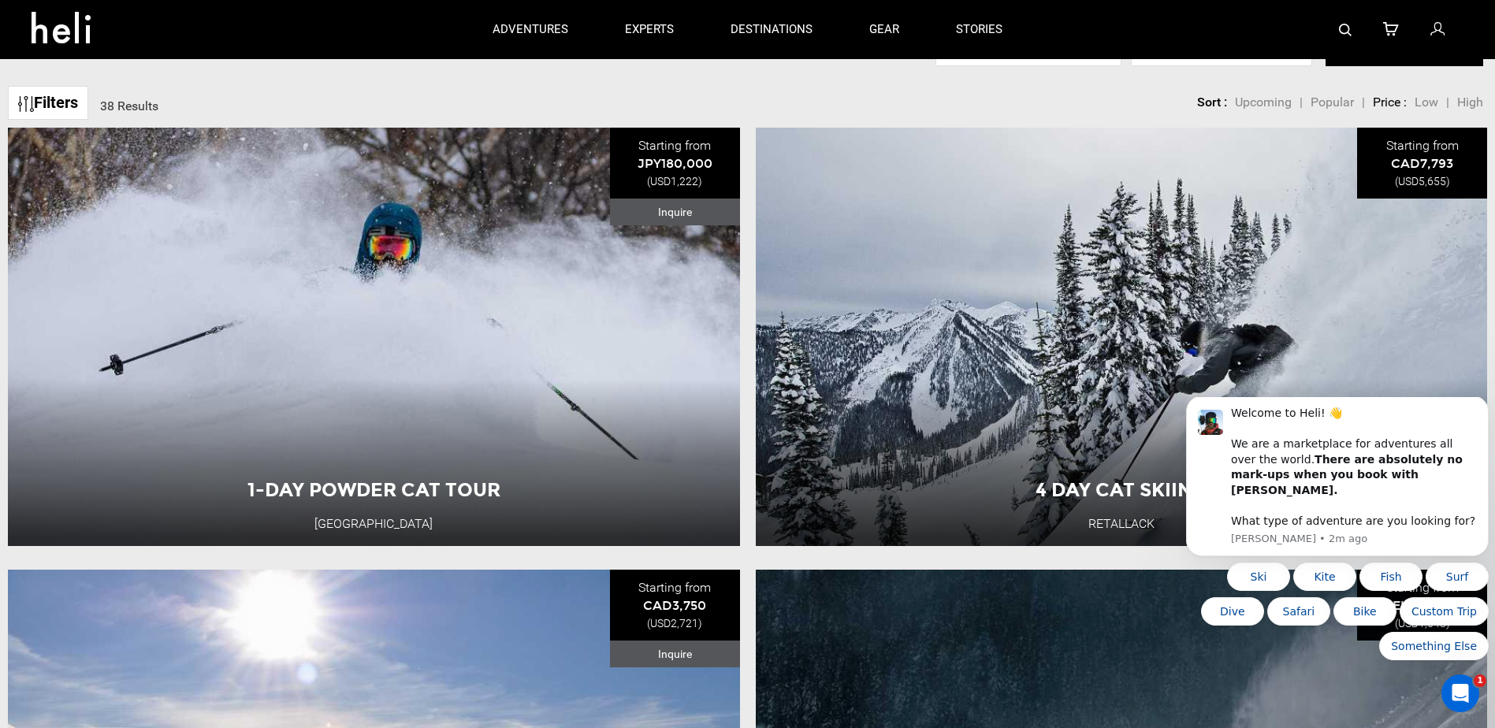
click at [750, 317] on li "4 Day Cat Skiing Retallack Starting from CAD7,793 (USD5,655) 4 Day Cat Skiing R…" at bounding box center [1122, 337] width 748 height 419
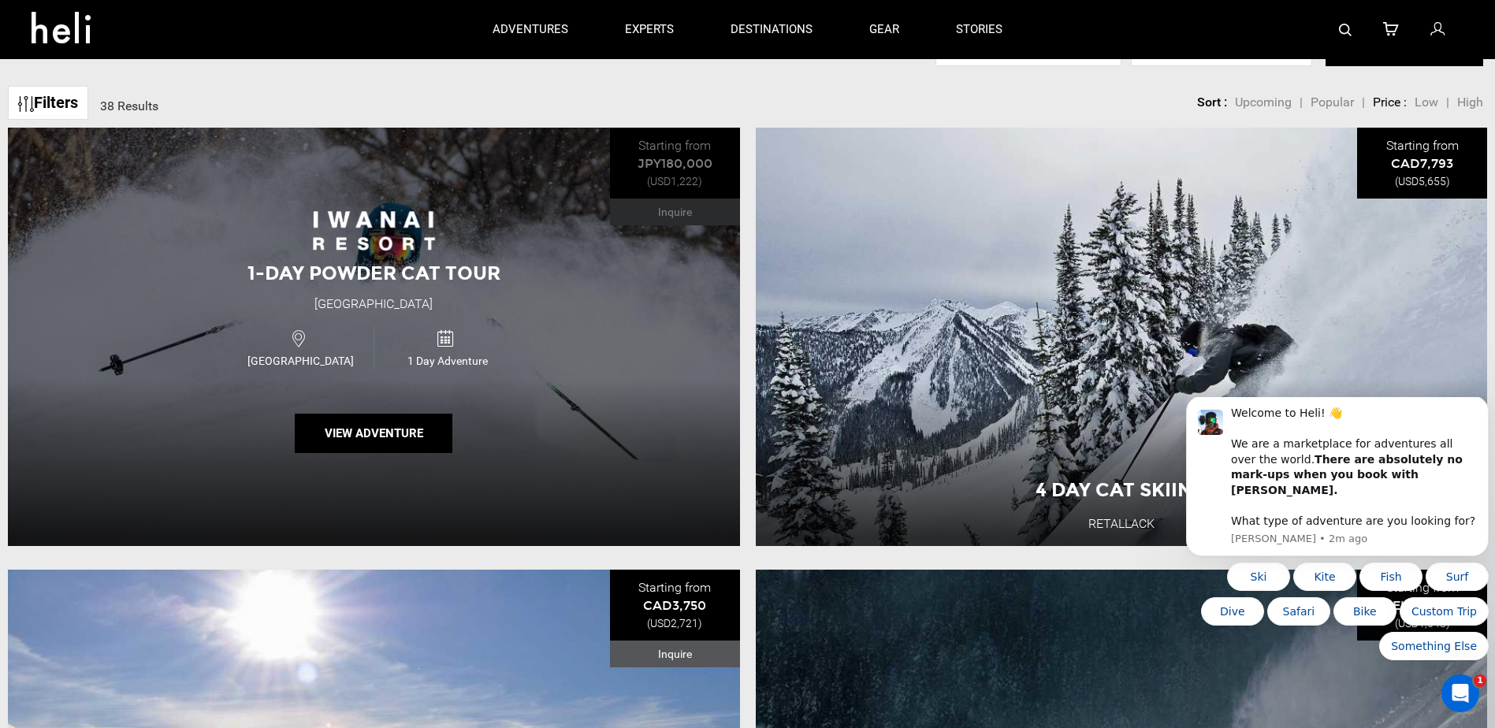
click at [676, 331] on div "1-Day Powder CAT Tour [GEOGRAPHIC_DATA] [GEOGRAPHIC_DATA] 1 Day Adventure View …" at bounding box center [374, 337] width 732 height 419
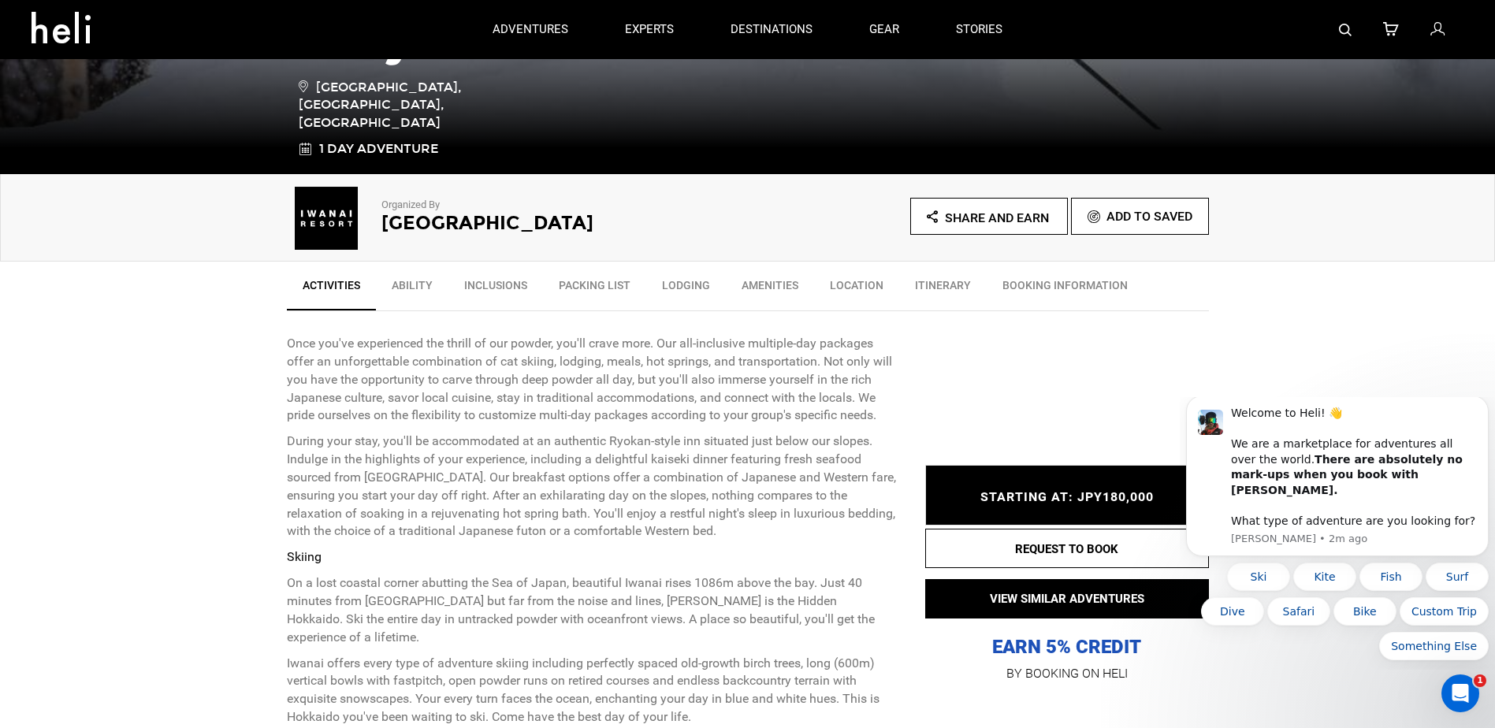
scroll to position [394, 0]
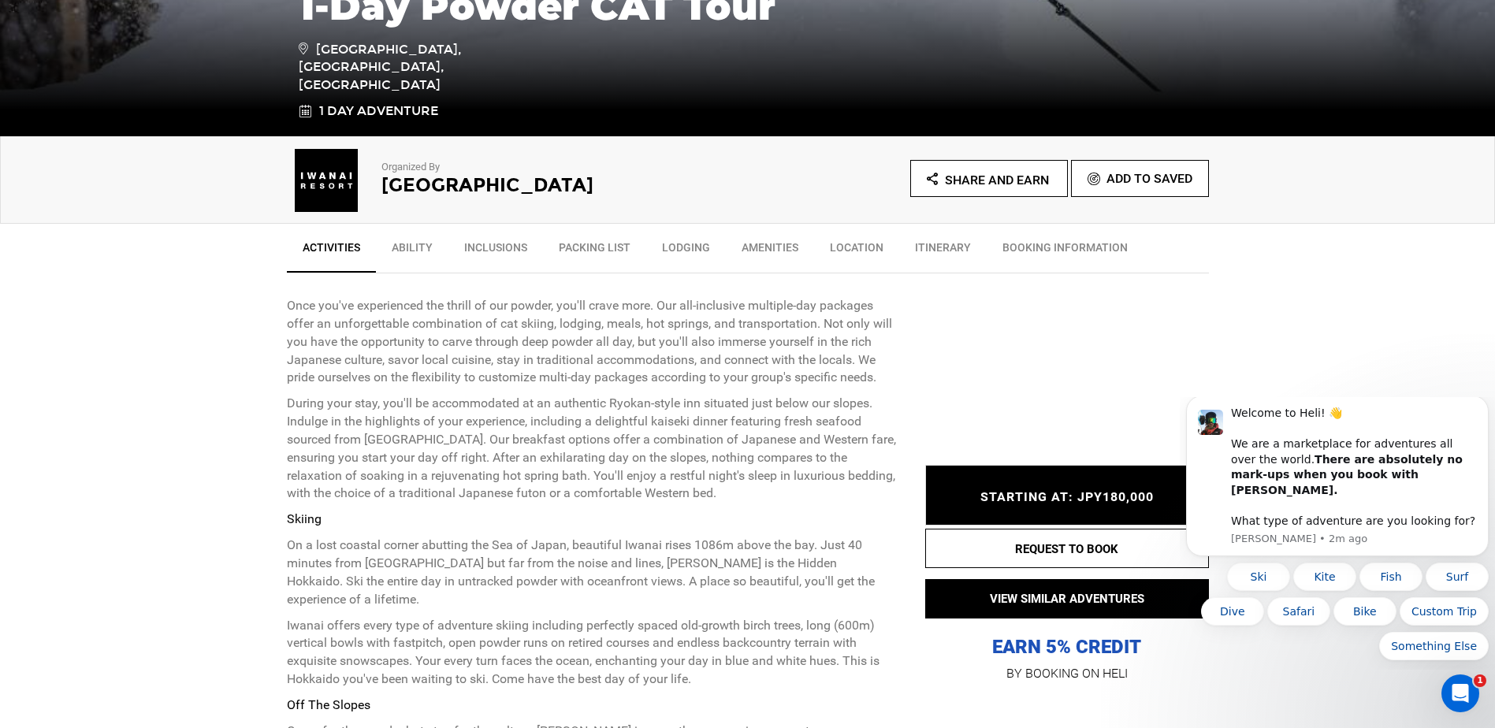
click at [698, 242] on link "Lodging" at bounding box center [686, 251] width 80 height 39
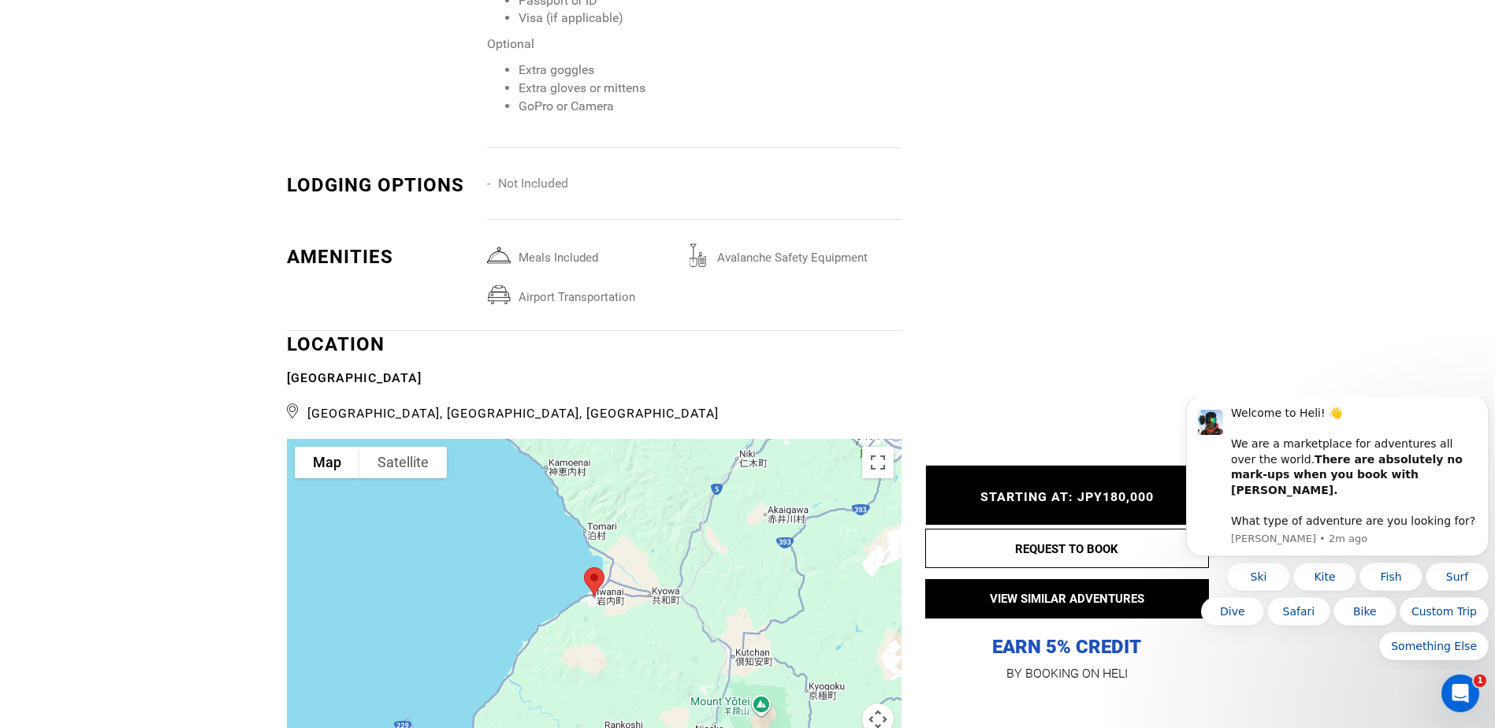
scroll to position [3164, 0]
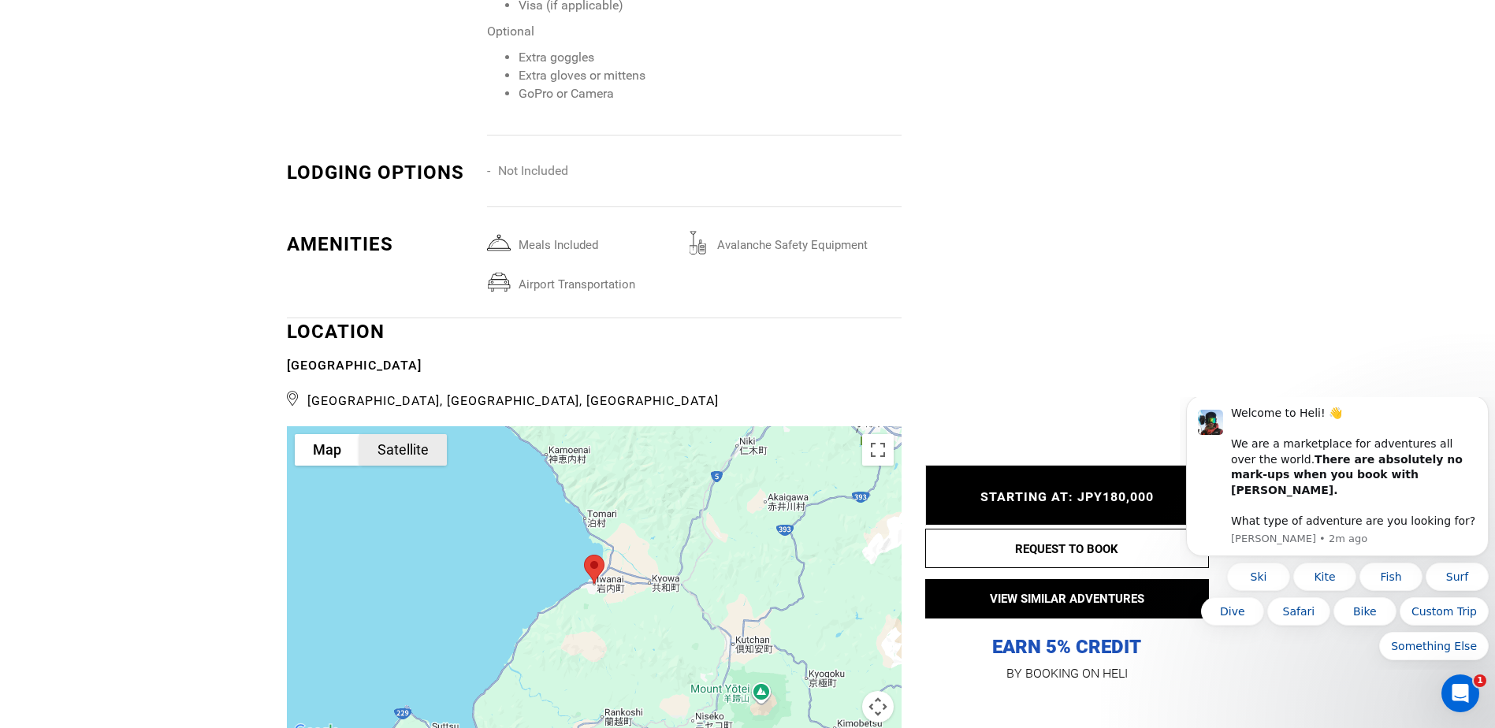
click at [429, 434] on button "Satellite" at bounding box center [402, 450] width 87 height 32
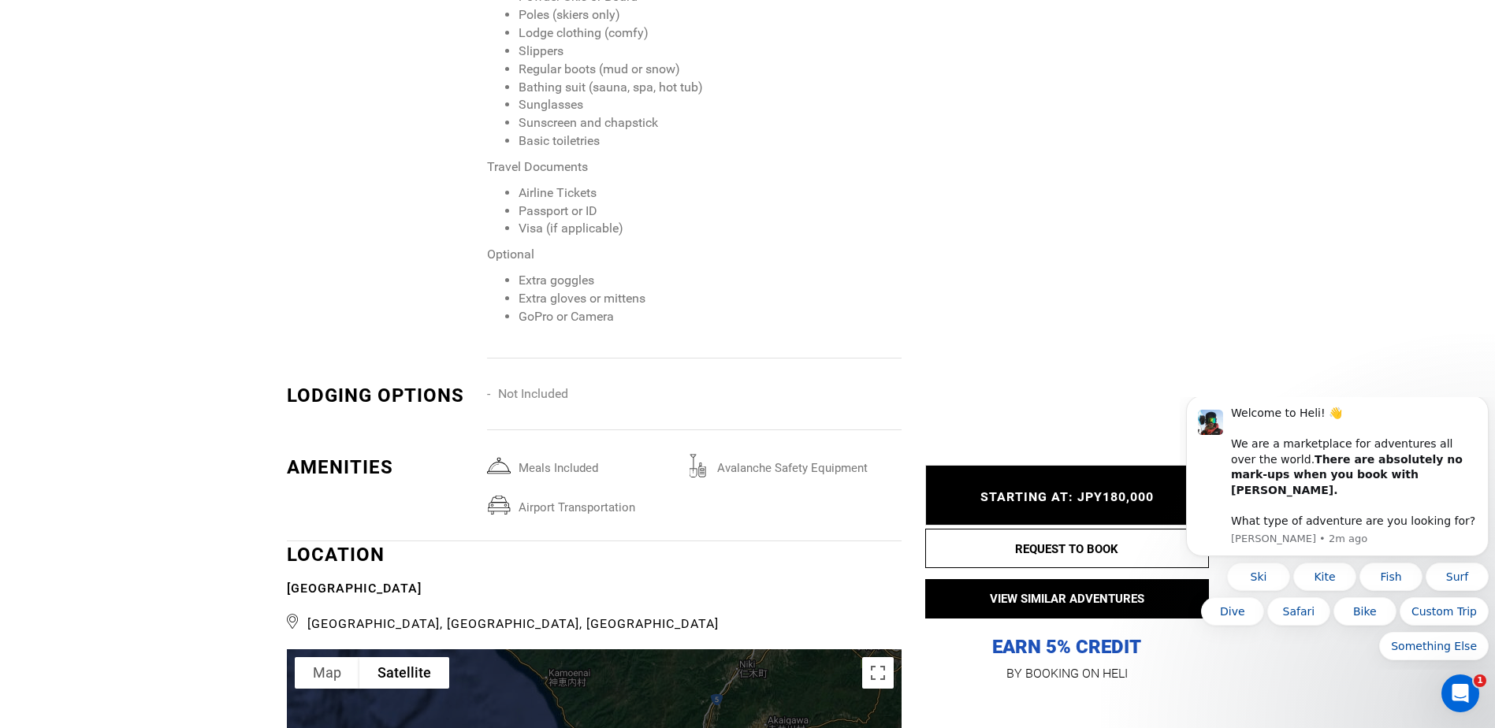
scroll to position [3104, 0]
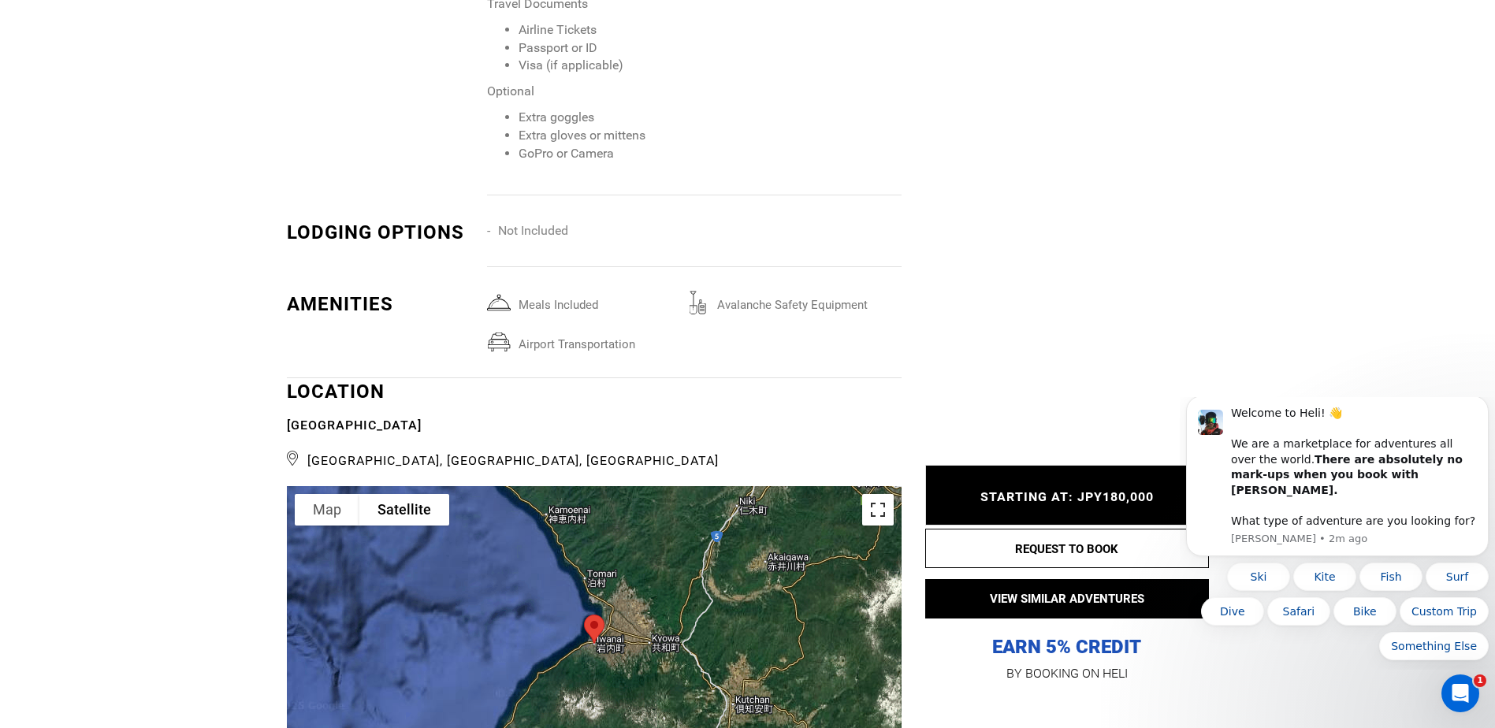
click at [878, 494] on button "Toggle fullscreen view" at bounding box center [878, 510] width 32 height 32
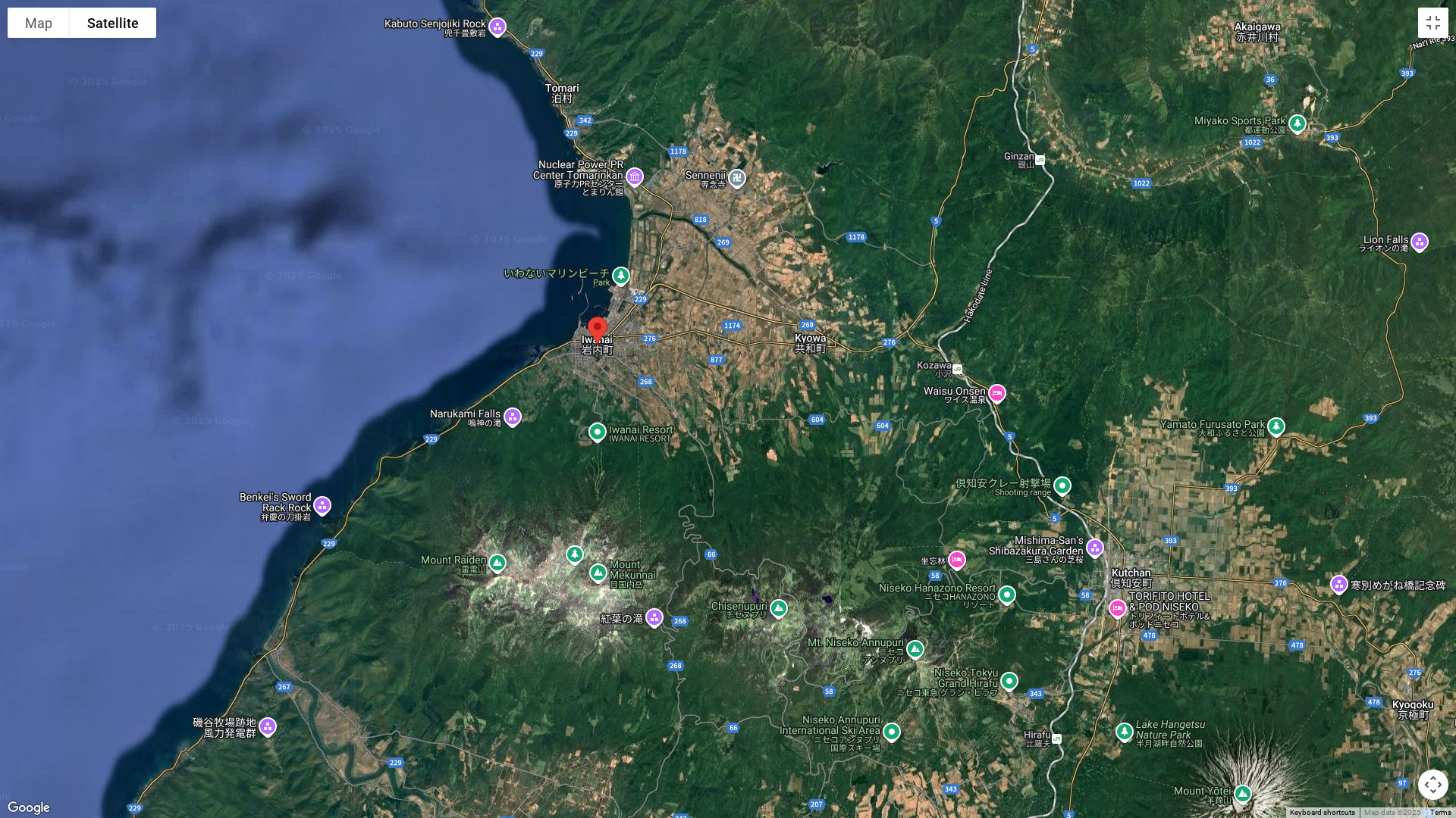
click at [597, 431] on div at bounding box center [728, 409] width 1456 height 818
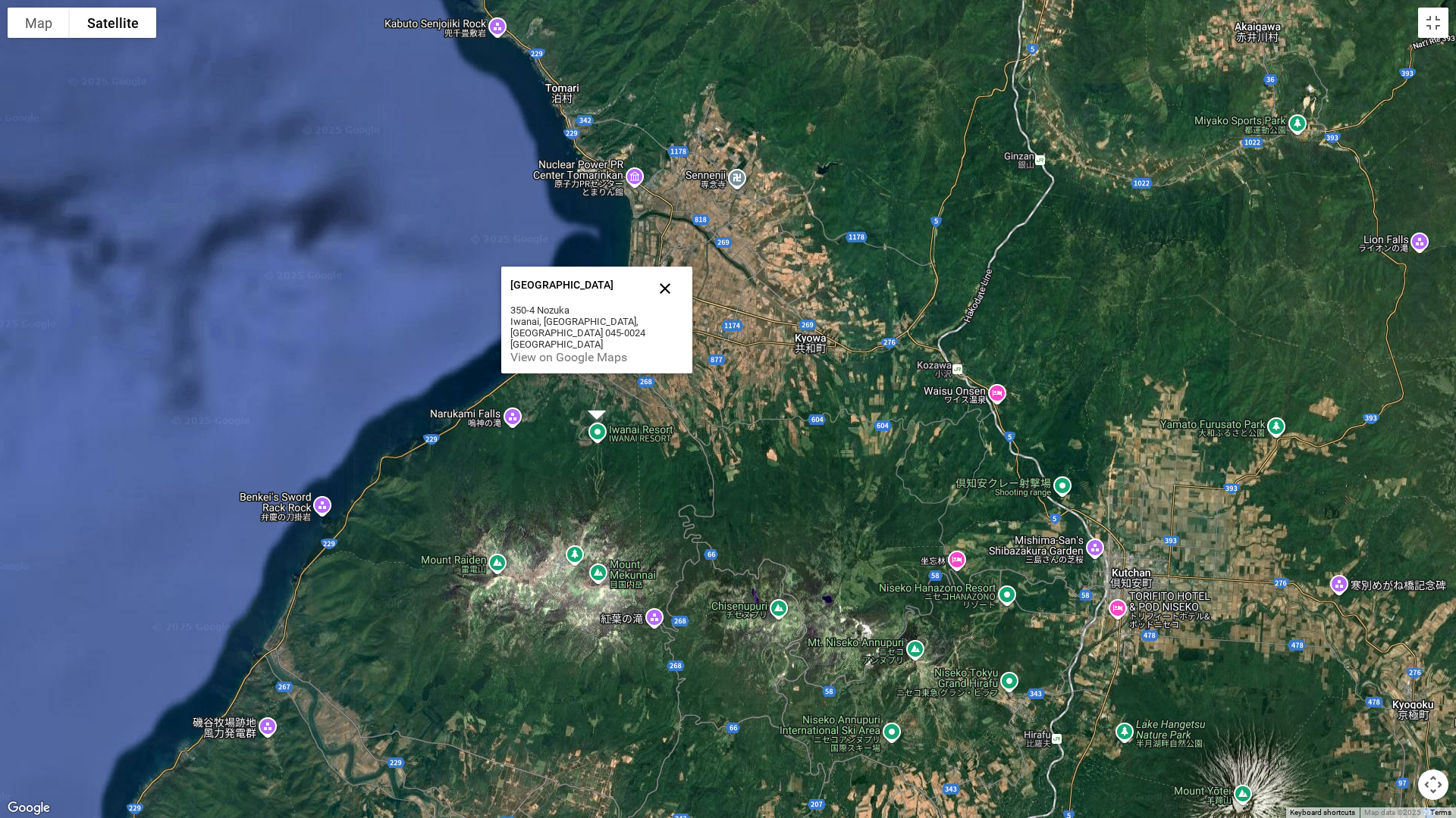
click at [668, 291] on button "Close" at bounding box center [665, 288] width 37 height 37
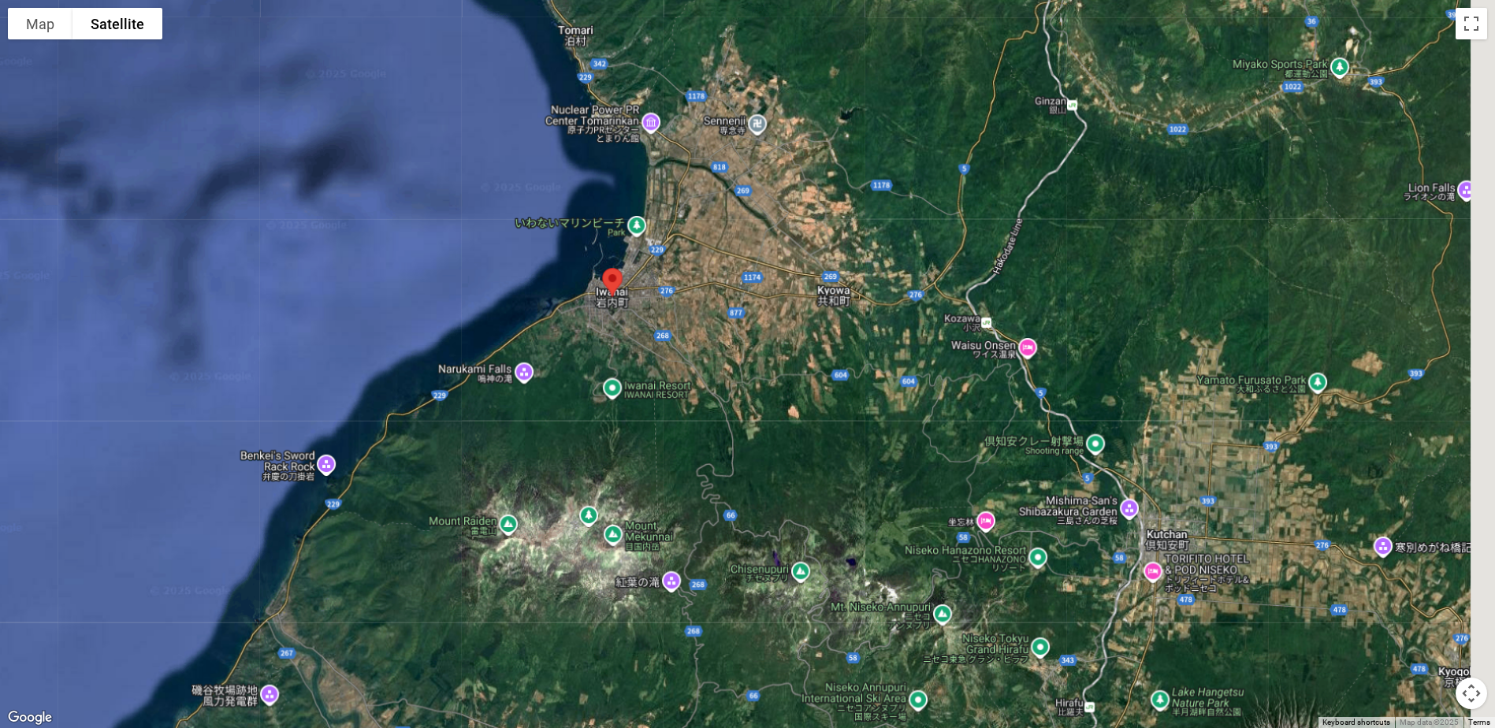
scroll to position [315, 0]
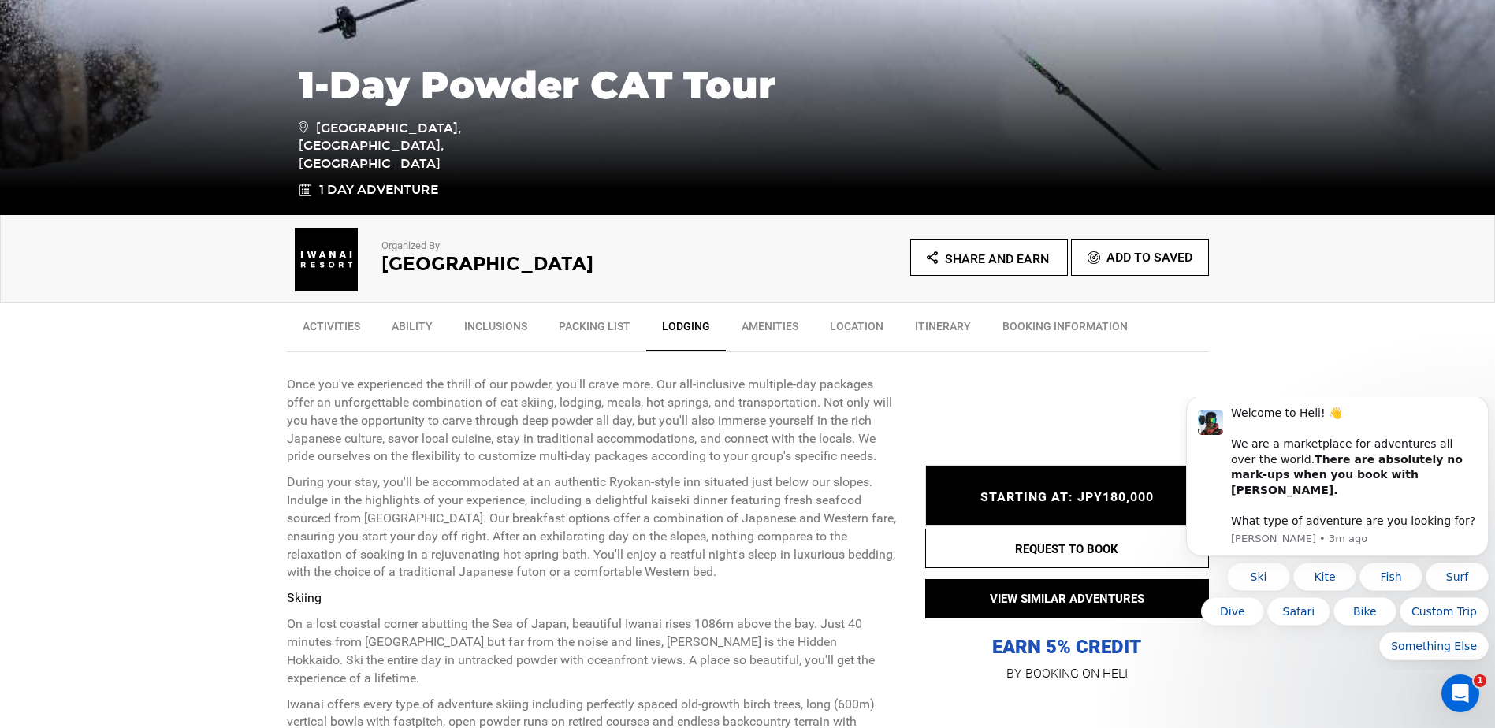
click at [851, 325] on link "Location" at bounding box center [856, 330] width 85 height 39
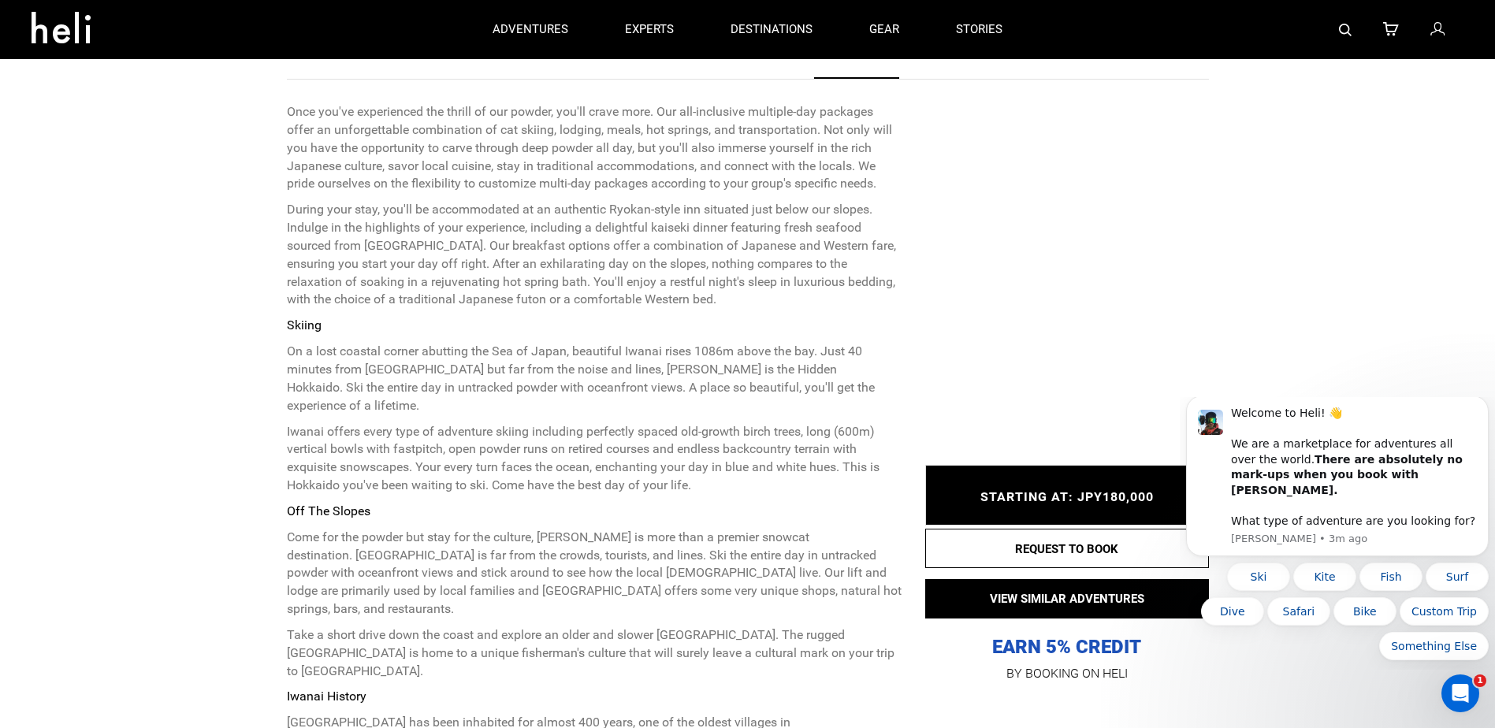
scroll to position [356, 0]
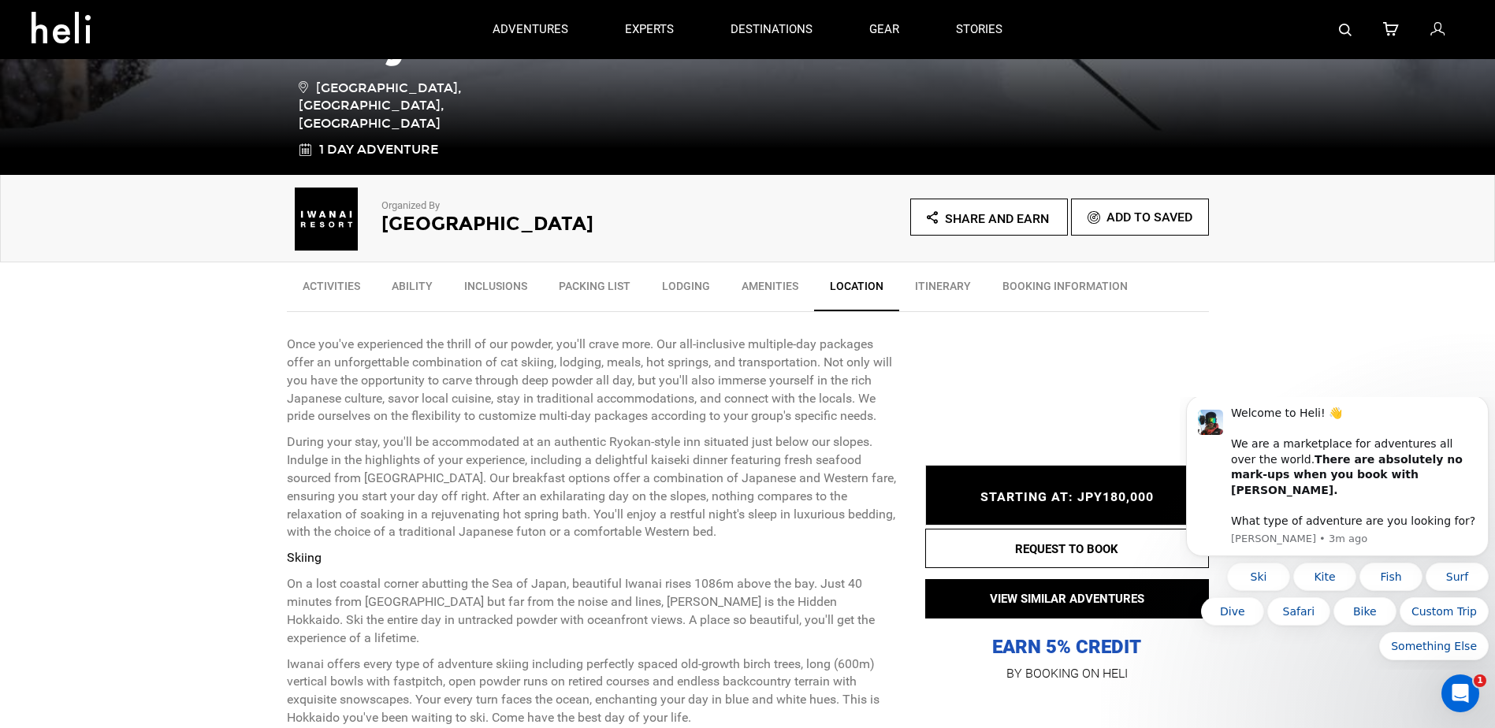
click at [760, 289] on link "Amenities" at bounding box center [770, 289] width 88 height 39
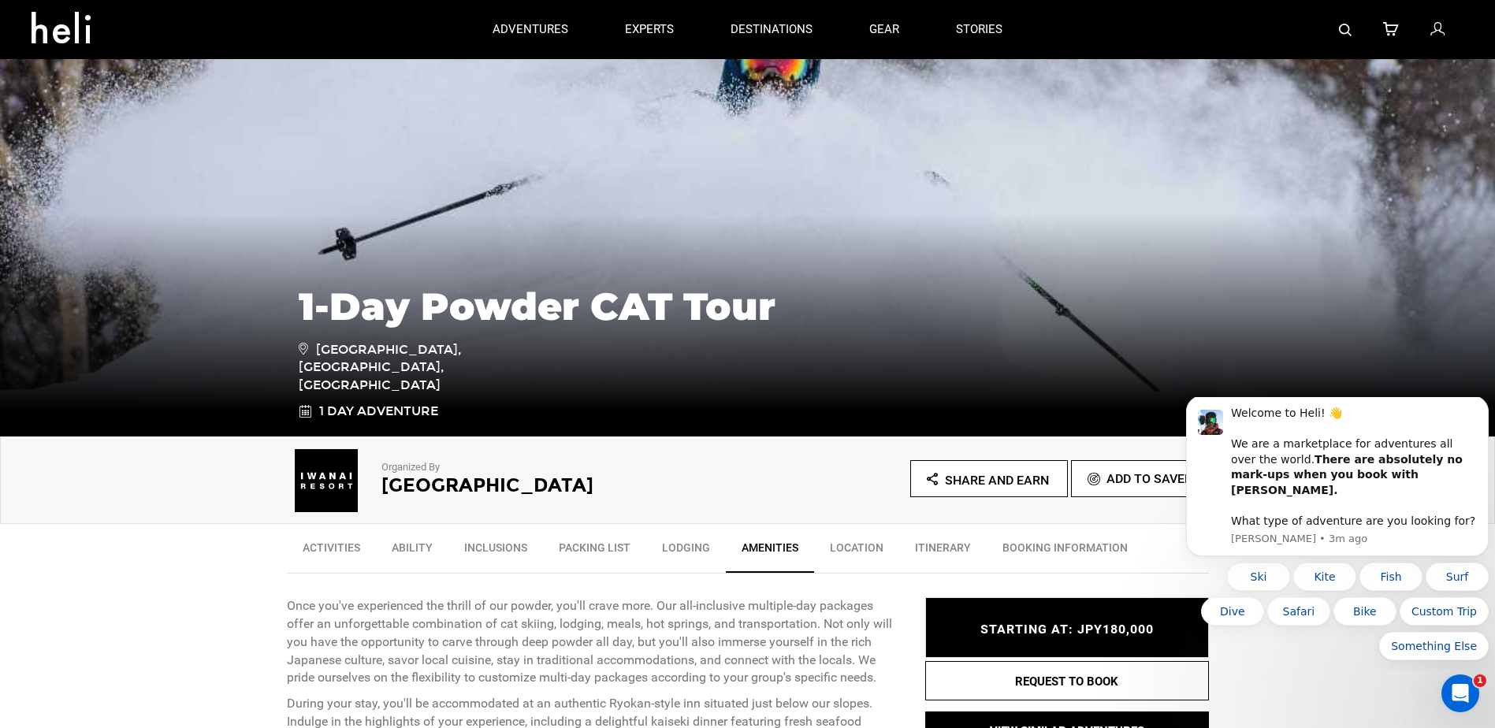
scroll to position [315, 0]
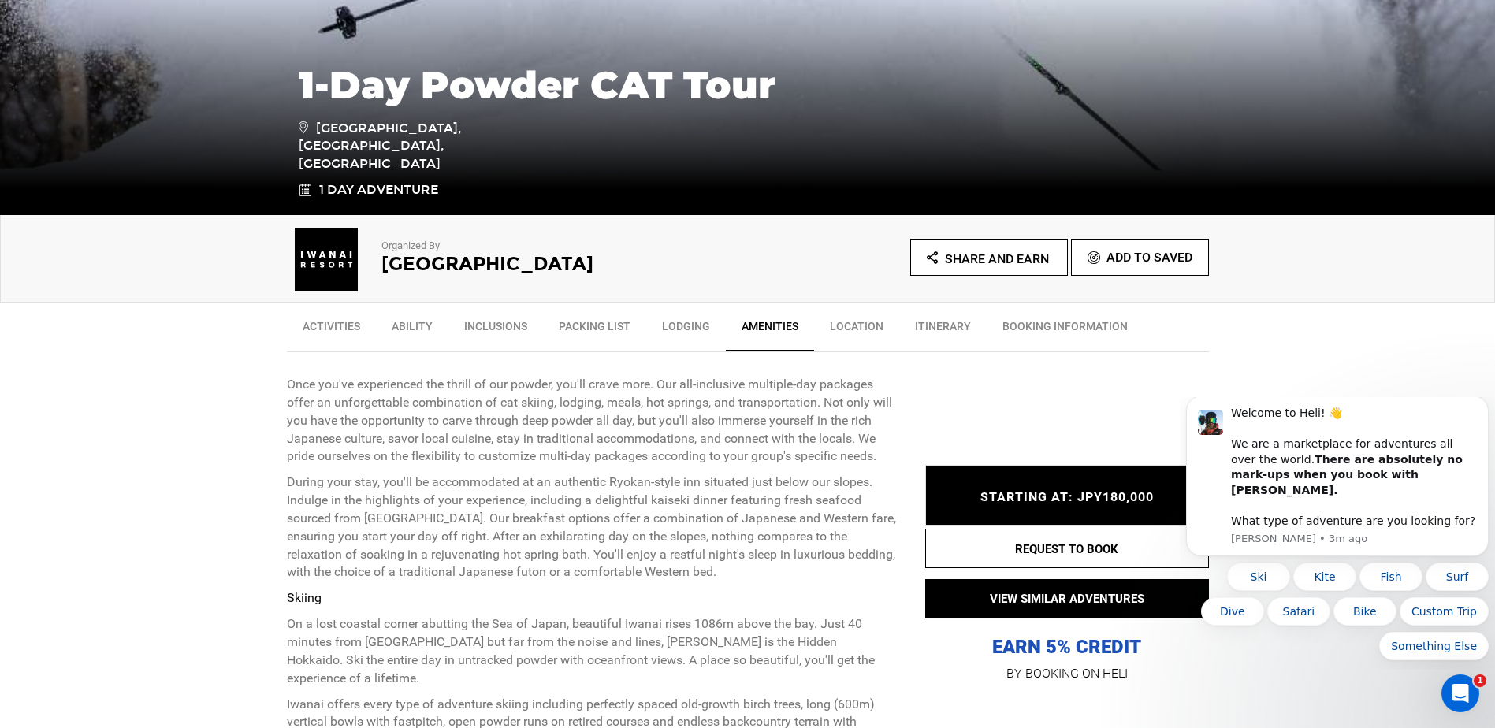
click at [965, 331] on link "Itinerary" at bounding box center [942, 330] width 87 height 39
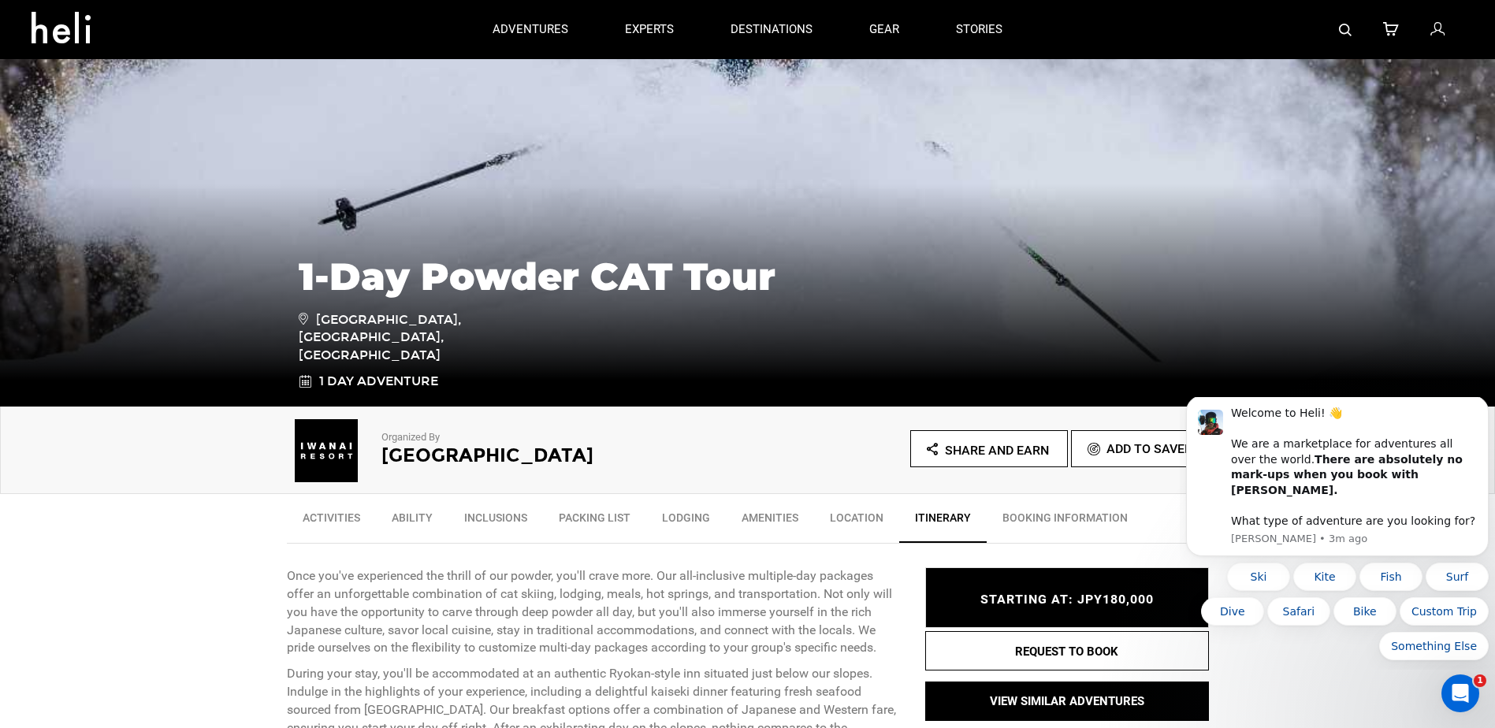
scroll to position [0, 0]
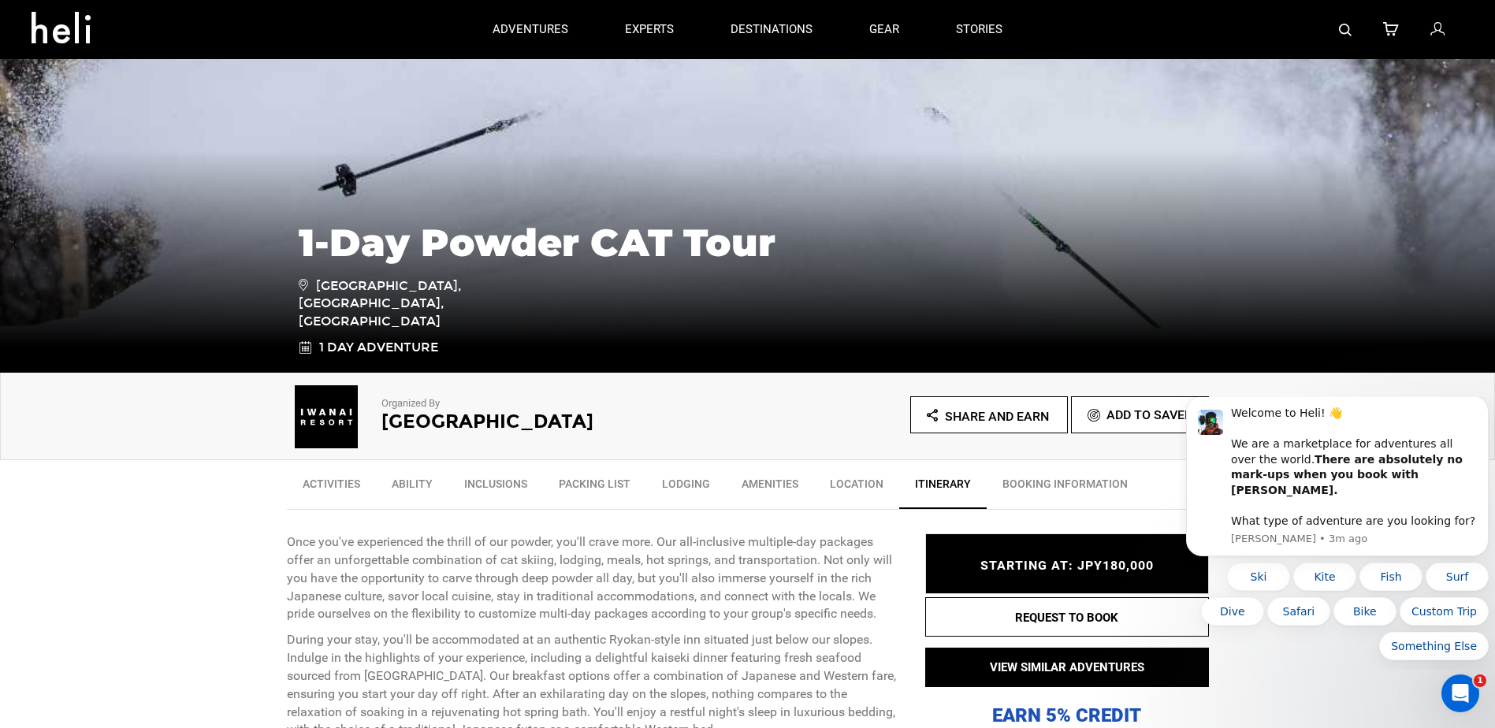
click at [392, 476] on link "Ability" at bounding box center [412, 487] width 73 height 39
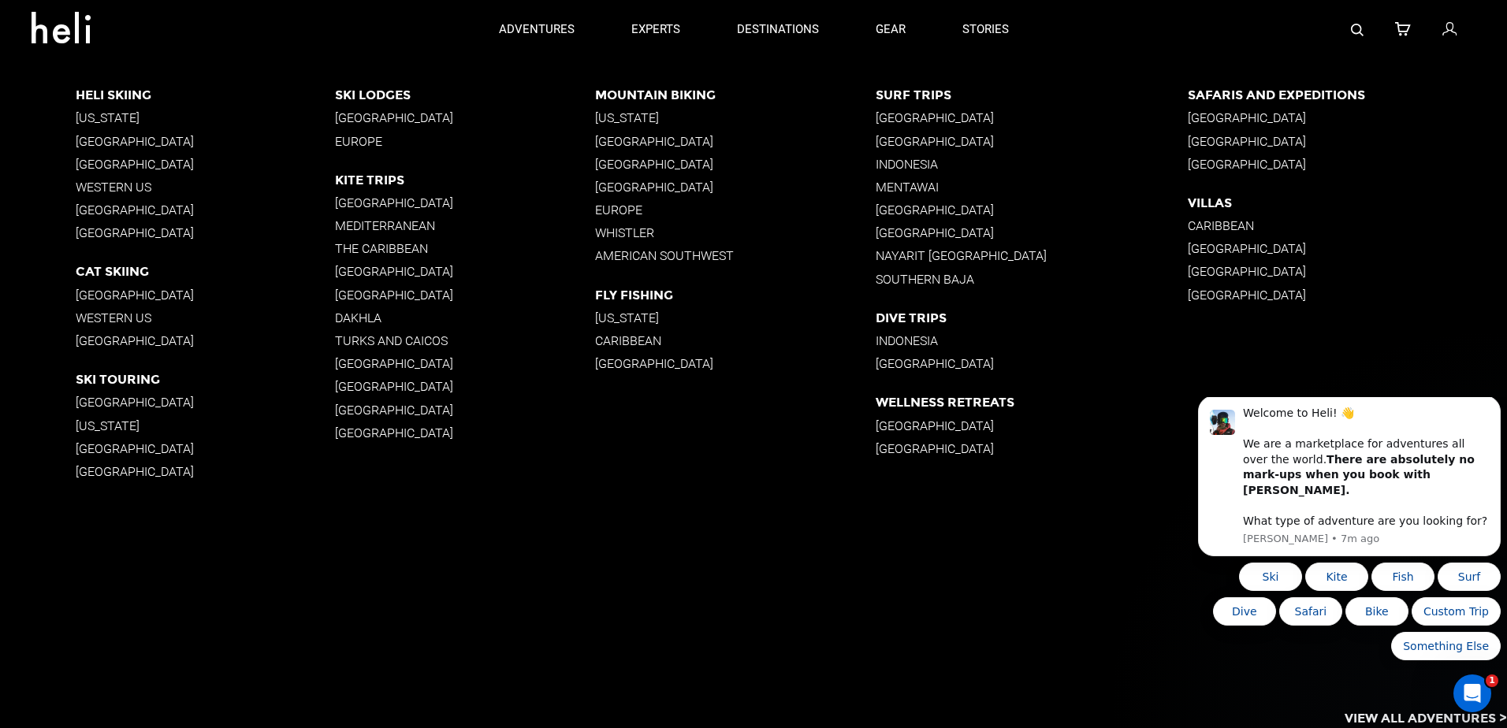
click at [79, 400] on p "[GEOGRAPHIC_DATA]" at bounding box center [206, 402] width 260 height 15
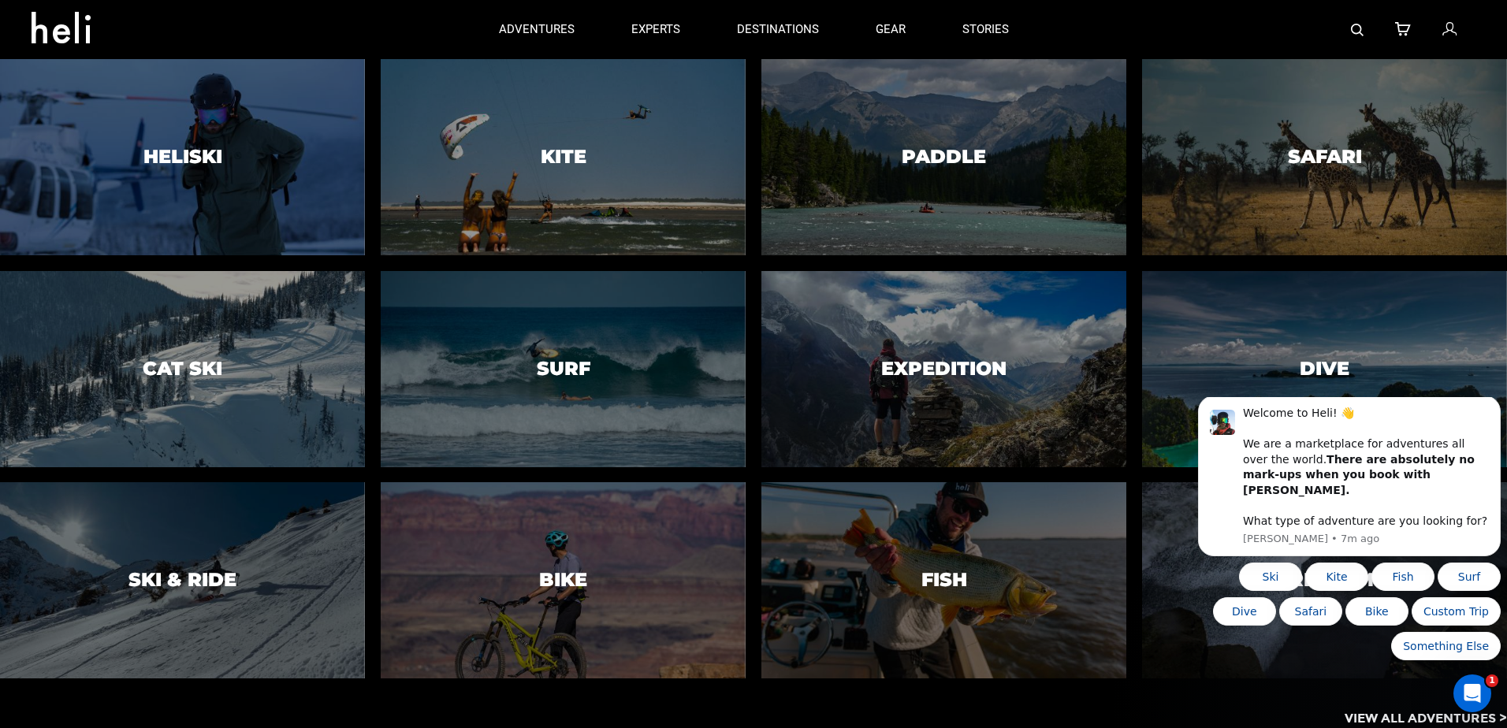
click at [873, 176] on div at bounding box center [944, 158] width 372 height 200
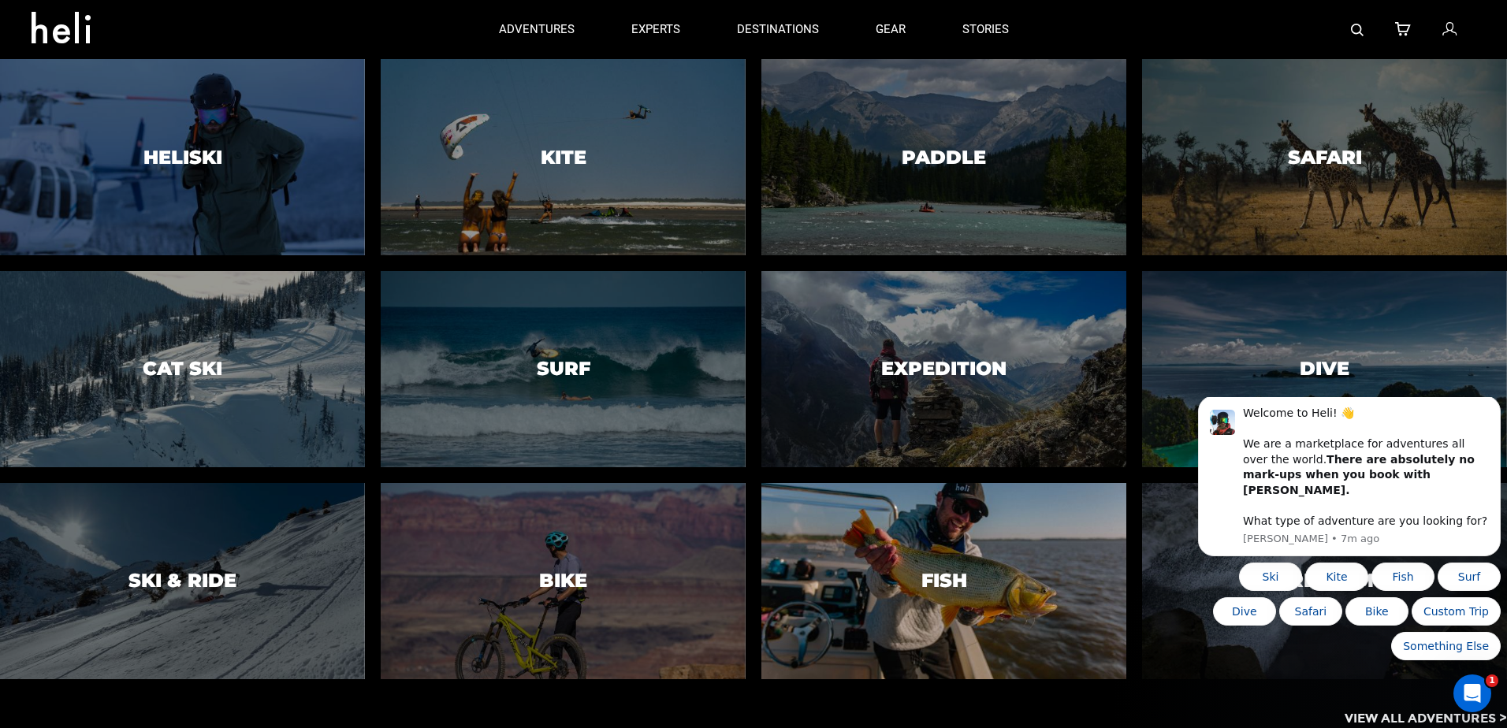
click at [881, 592] on div at bounding box center [944, 581] width 372 height 200
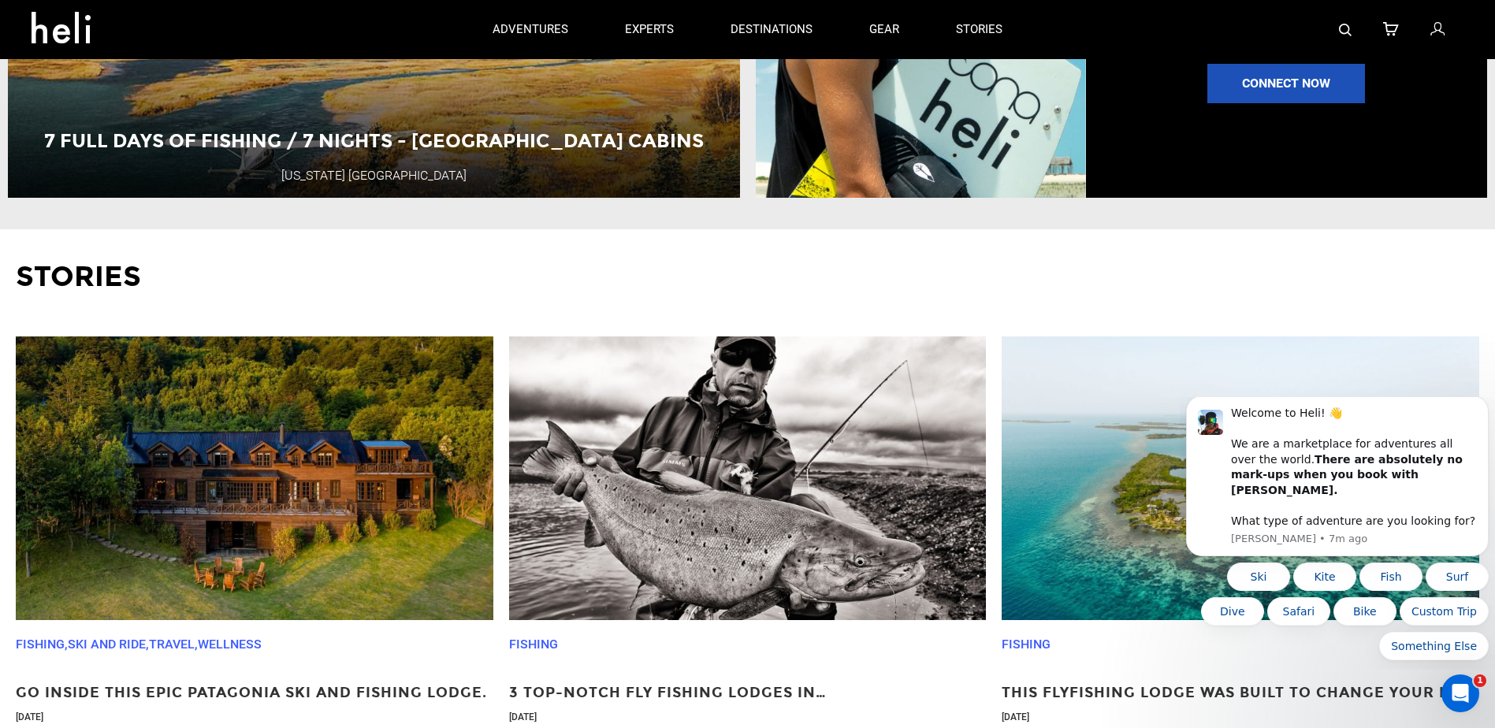
scroll to position [1813, 0]
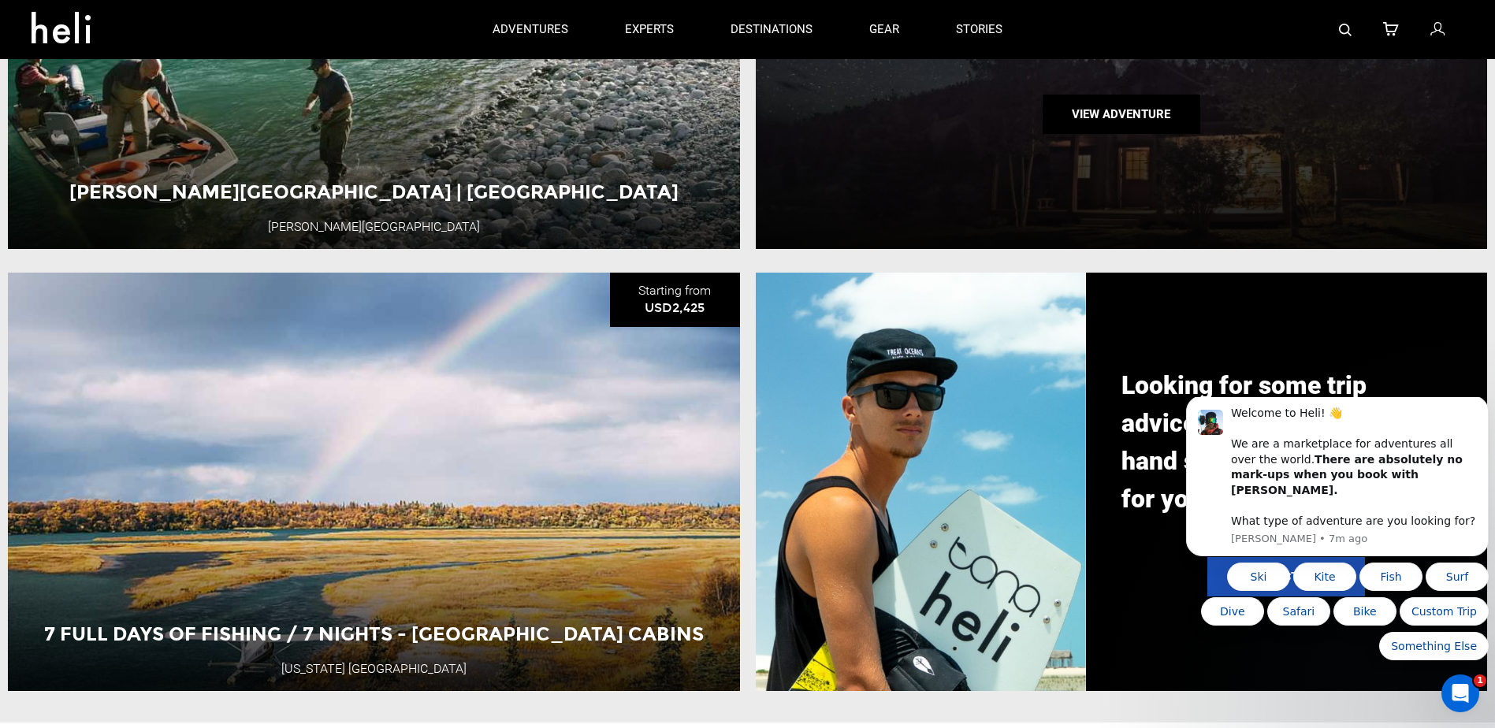
click at [1049, 184] on div "All-Inclusive Adventure at [GEOGRAPHIC_DATA] | [US_STATE][GEOGRAPHIC_DATA] at […" at bounding box center [1122, 39] width 732 height 419
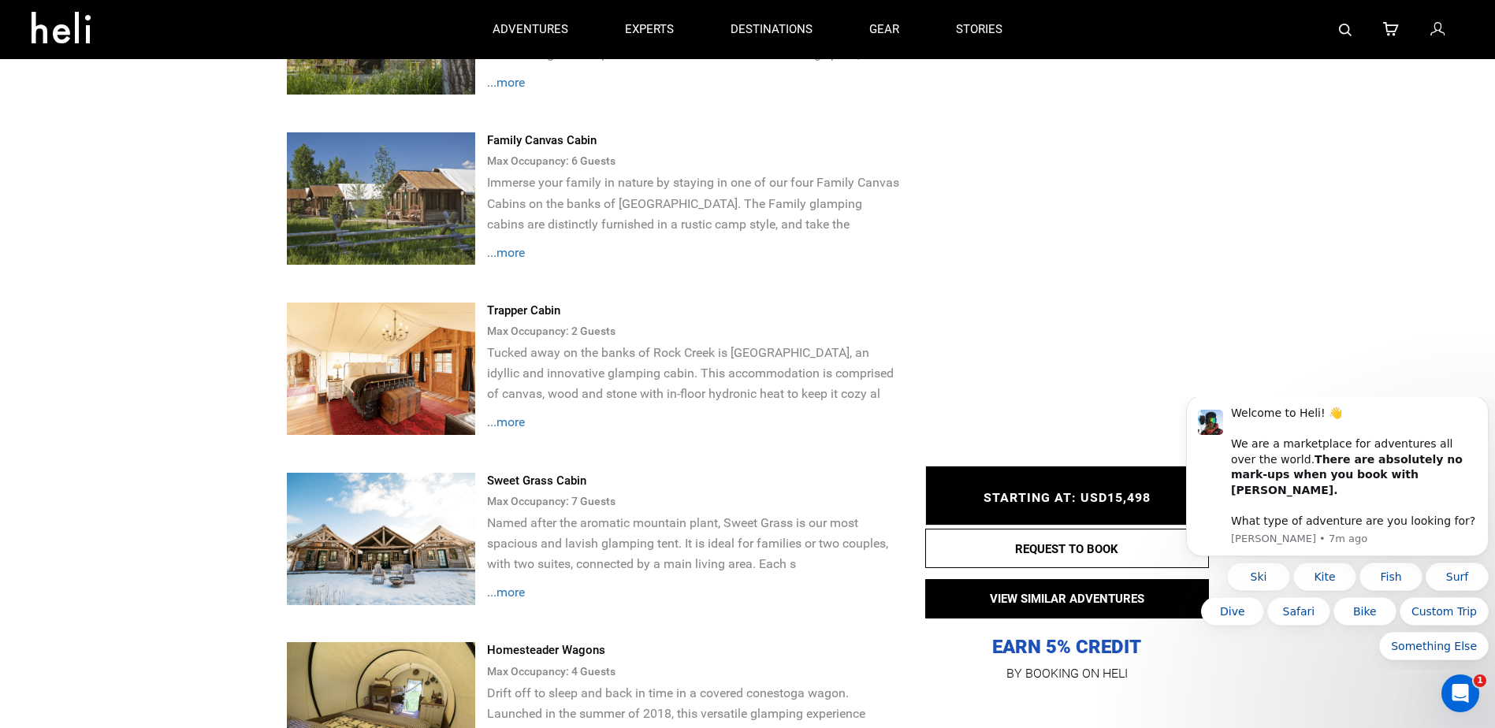
scroll to position [1971, 0]
